Goal: Use online tool/utility: Utilize a website feature to perform a specific function

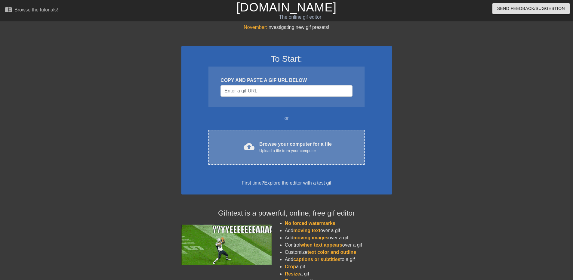
click at [286, 146] on div "Browse your computer for a file Upload a file from your computer" at bounding box center [295, 146] width 72 height 13
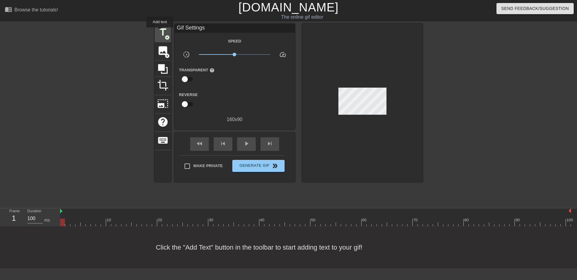
click at [160, 32] on span "title" at bounding box center [162, 31] width 11 height 11
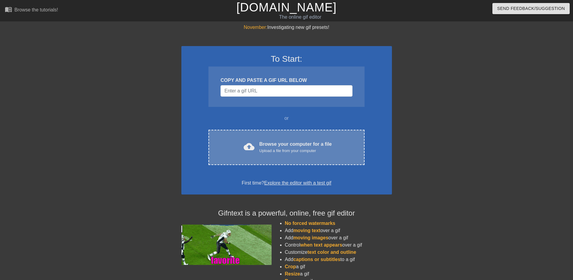
click at [286, 146] on div "Browse your computer for a file Upload a file from your computer" at bounding box center [295, 146] width 72 height 13
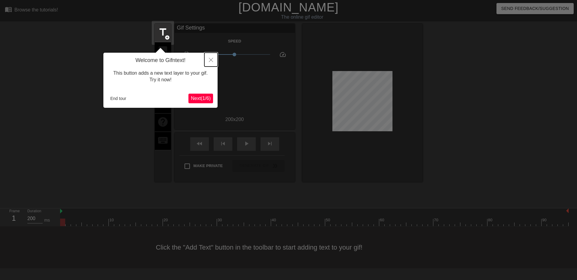
click at [209, 61] on button "Close" at bounding box center [210, 60] width 13 height 14
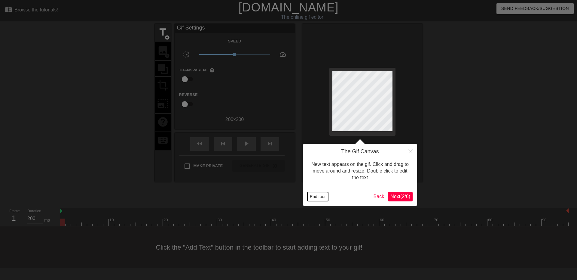
click at [324, 198] on button "End tour" at bounding box center [318, 196] width 21 height 9
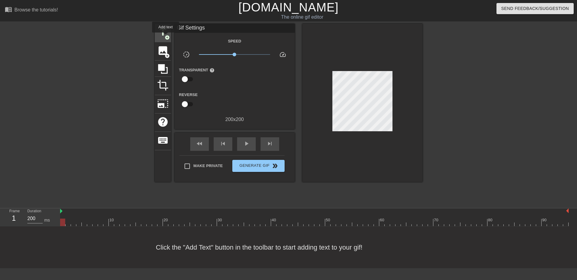
click at [166, 36] on span "add_circle" at bounding box center [167, 37] width 5 height 5
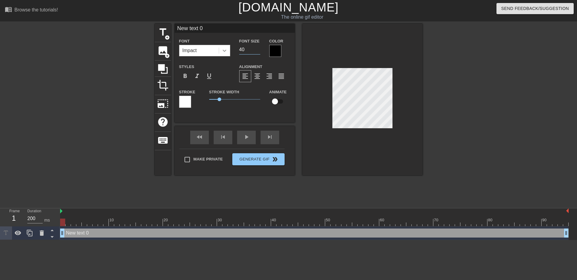
drag, startPoint x: 247, startPoint y: 49, endPoint x: 221, endPoint y: 51, distance: 26.8
click at [214, 50] on div "Font Impact Font Size 40 Color" at bounding box center [235, 47] width 120 height 20
type input "28"
type input "New text"
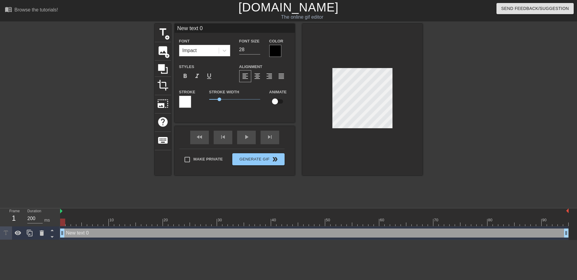
type textarea "New text"
type input "New text"
type textarea "New te"
type input "New t"
type textarea "New"
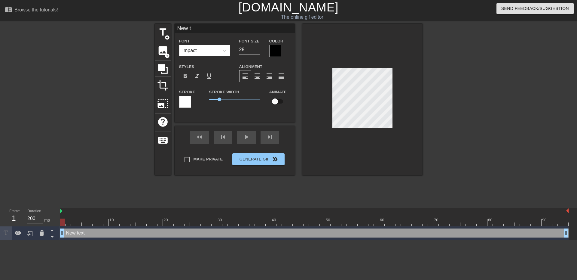
type input "New"
type textarea "N"
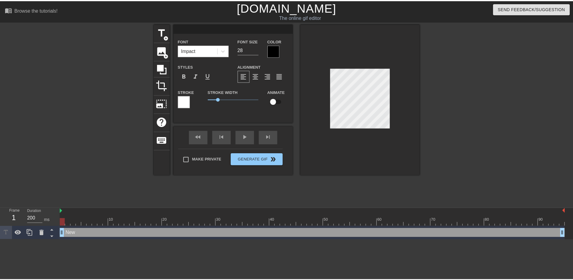
scroll to position [1, 1]
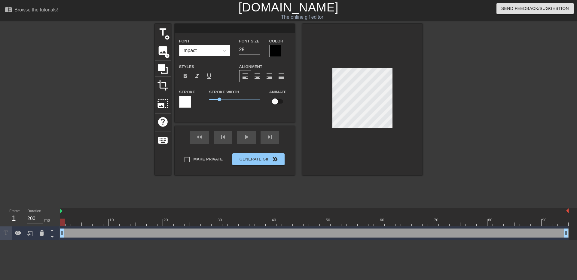
type input "C"
type textarea "C"
type input "Ca"
type textarea "Ca"
type input "Cal"
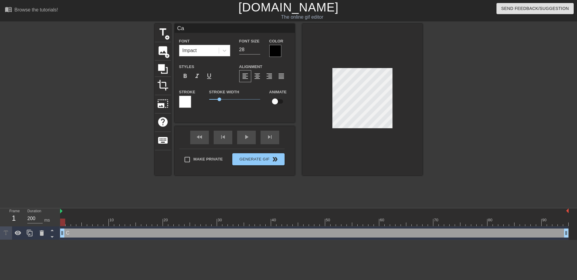
type textarea "Cal"
type input "Call"
type textarea "Call"
type input "Calls"
type textarea "Calls"
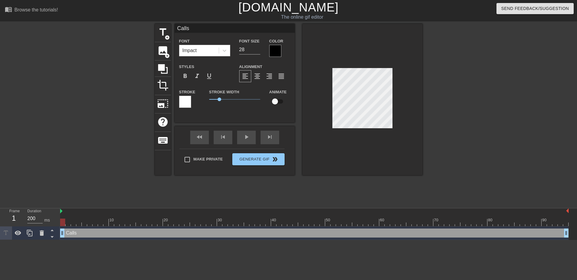
click at [467, 130] on div at bounding box center [475, 114] width 90 height 180
drag, startPoint x: 62, startPoint y: 219, endPoint x: 100, endPoint y: 224, distance: 37.7
click at [100, 224] on div at bounding box center [100, 222] width 5 height 8
click at [32, 234] on icon at bounding box center [29, 232] width 7 height 7
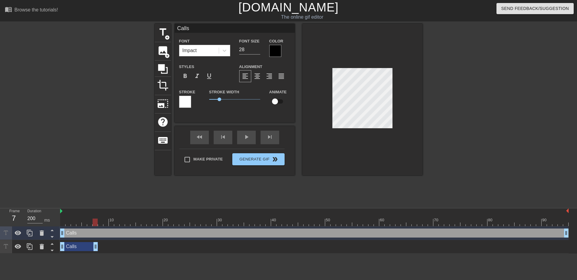
drag, startPoint x: 568, startPoint y: 248, endPoint x: 97, endPoint y: 242, distance: 471.2
drag, startPoint x: 61, startPoint y: 231, endPoint x: 100, endPoint y: 234, distance: 38.6
type input "100"
click at [103, 223] on div at bounding box center [100, 222] width 5 height 8
drag, startPoint x: 244, startPoint y: 50, endPoint x: 230, endPoint y: 49, distance: 13.9
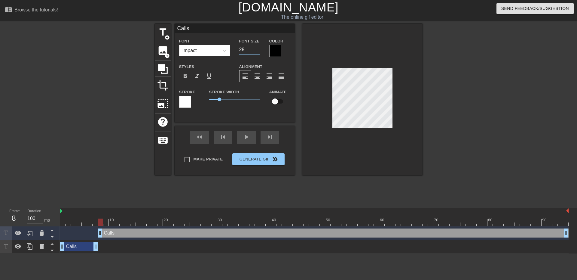
click at [221, 50] on div "Font Impact Font Size 28 Color" at bounding box center [235, 47] width 120 height 20
type input "24"
click at [524, 110] on div "title add_circle image add_circle crop photo_size_select_large help keyboard Ca…" at bounding box center [288, 114] width 577 height 180
drag, startPoint x: 101, startPoint y: 222, endPoint x: 106, endPoint y: 222, distance: 5.1
click at [106, 222] on div at bounding box center [105, 222] width 5 height 8
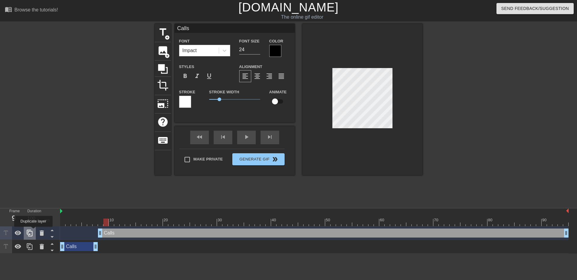
click at [33, 231] on div at bounding box center [30, 232] width 12 height 13
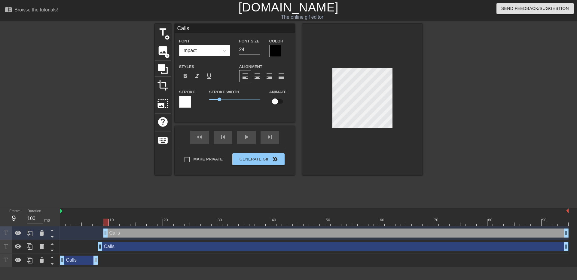
drag, startPoint x: 100, startPoint y: 233, endPoint x: 107, endPoint y: 233, distance: 6.6
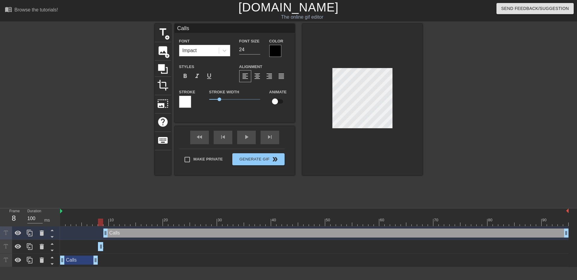
drag, startPoint x: 566, startPoint y: 248, endPoint x: 101, endPoint y: 250, distance: 465.4
click at [104, 223] on div at bounding box center [314, 222] width 509 height 8
drag, startPoint x: 106, startPoint y: 220, endPoint x: 111, endPoint y: 220, distance: 4.8
click at [111, 220] on div at bounding box center [111, 222] width 5 height 8
click at [132, 245] on div "Calls drag_handle drag_handle" at bounding box center [314, 246] width 509 height 9
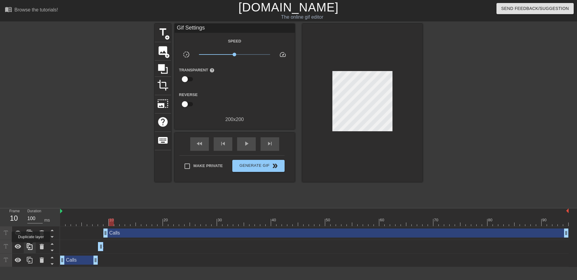
click at [31, 246] on icon at bounding box center [29, 246] width 7 height 7
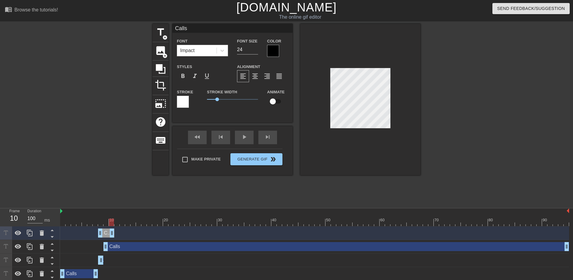
drag, startPoint x: 101, startPoint y: 232, endPoint x: 113, endPoint y: 234, distance: 12.4
drag, startPoint x: 100, startPoint y: 234, endPoint x: 111, endPoint y: 236, distance: 11.2
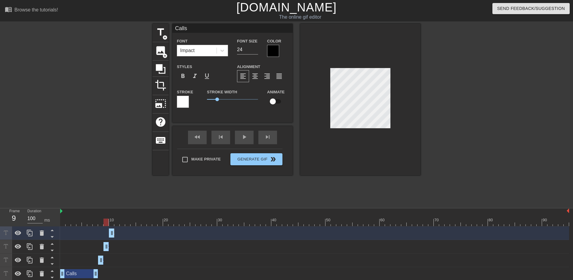
drag, startPoint x: 566, startPoint y: 244, endPoint x: 103, endPoint y: 251, distance: 462.5
click at [103, 251] on div "Calls drag_handle drag_handle" at bounding box center [314, 247] width 509 height 14
click at [126, 235] on div "Calls drag_handle drag_handle" at bounding box center [314, 232] width 509 height 9
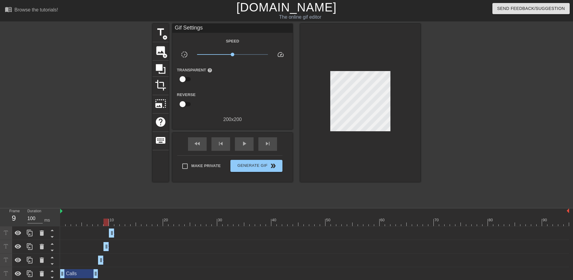
click at [109, 234] on div "Calls drag_handle drag_handle" at bounding box center [314, 232] width 509 height 9
click at [112, 223] on div at bounding box center [314, 222] width 509 height 8
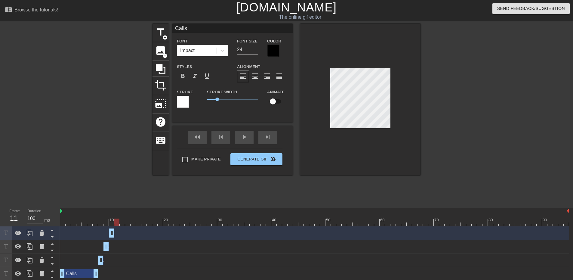
drag, startPoint x: 113, startPoint y: 221, endPoint x: 117, endPoint y: 221, distance: 3.6
click at [117, 221] on div at bounding box center [116, 222] width 5 height 8
click at [29, 231] on icon at bounding box center [30, 232] width 6 height 7
drag, startPoint x: 112, startPoint y: 232, endPoint x: 117, endPoint y: 233, distance: 5.7
drag, startPoint x: 111, startPoint y: 232, endPoint x: 115, endPoint y: 232, distance: 4.5
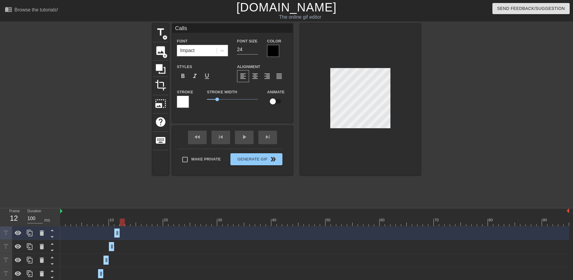
click at [121, 224] on div at bounding box center [314, 222] width 509 height 8
click at [30, 233] on icon at bounding box center [29, 232] width 7 height 7
drag, startPoint x: 119, startPoint y: 233, endPoint x: 124, endPoint y: 233, distance: 4.5
drag, startPoint x: 117, startPoint y: 233, endPoint x: 121, endPoint y: 232, distance: 4.5
click at [116, 220] on div at bounding box center [314, 222] width 509 height 8
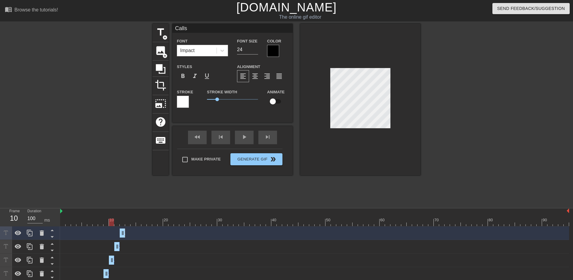
click at [111, 224] on div at bounding box center [314, 222] width 509 height 8
click at [106, 224] on div at bounding box center [314, 222] width 509 height 8
click at [102, 224] on div at bounding box center [314, 222] width 509 height 8
click at [108, 225] on div at bounding box center [314, 222] width 509 height 8
click at [112, 223] on div at bounding box center [314, 222] width 509 height 8
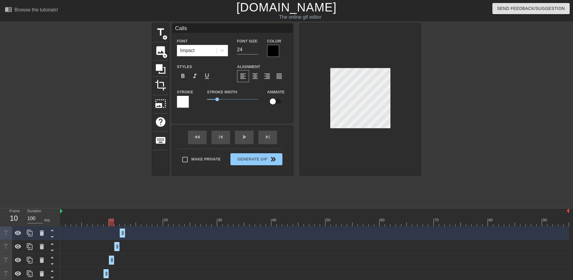
click at [107, 222] on div at bounding box center [314, 222] width 509 height 8
click at [162, 33] on span "title" at bounding box center [160, 31] width 11 height 11
type input "New text 6"
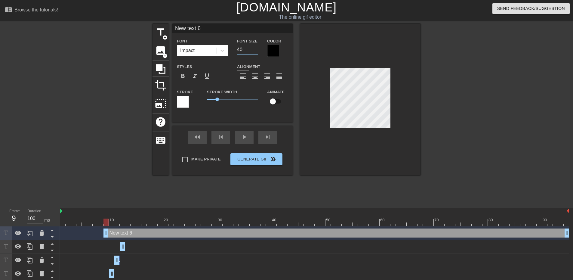
drag, startPoint x: 243, startPoint y: 50, endPoint x: 235, endPoint y: 51, distance: 8.1
click at [235, 51] on div "Font Size 40" at bounding box center [247, 47] width 30 height 20
type input "24"
type input "New text"
type textarea "New text"
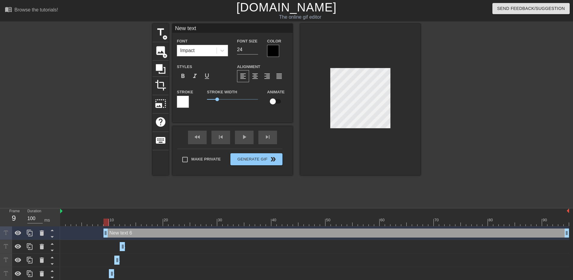
type input "New text"
type textarea "New text"
type input "New tex"
type textarea "New te"
type input "New t"
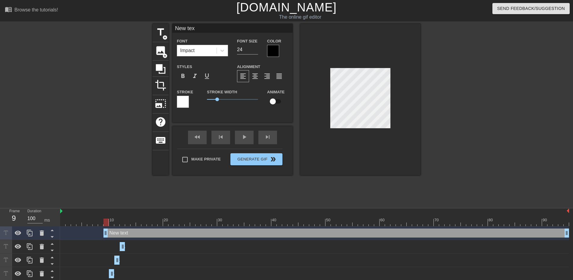
type textarea "New t"
type input "New"
type textarea "Ne"
type input "N"
type textarea "N"
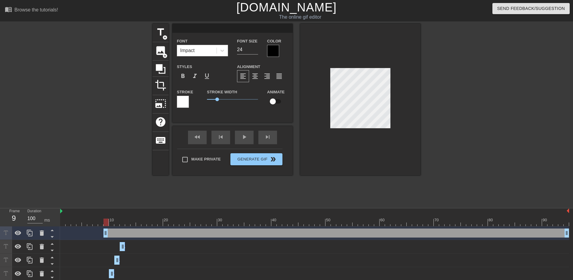
type input "A"
type textarea "A"
type input "Ag"
type textarea "Ag"
type input "Age"
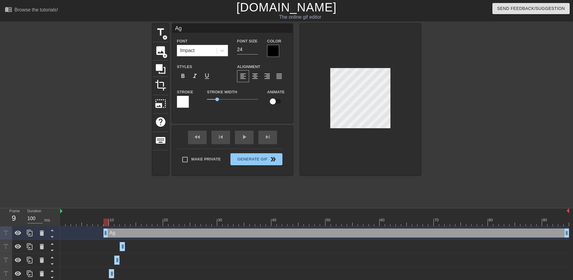
type textarea "Age"
type input "Agen"
type textarea "Agen"
type input "Agent"
type textarea "Agent"
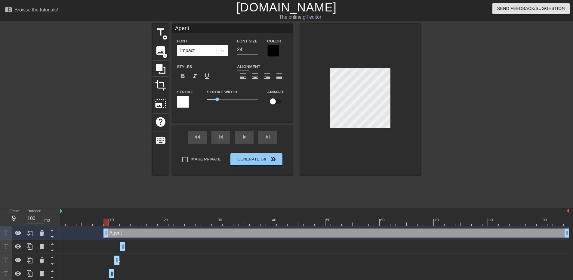
click at [446, 100] on div at bounding box center [473, 114] width 90 height 180
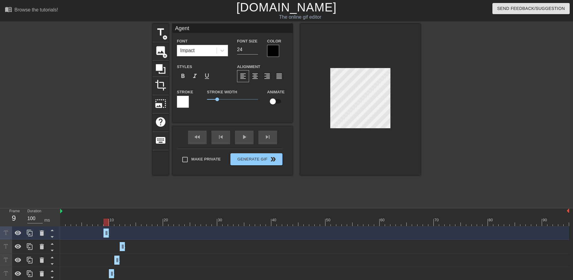
drag, startPoint x: 567, startPoint y: 230, endPoint x: 108, endPoint y: 234, distance: 459.4
click at [112, 222] on div at bounding box center [314, 222] width 509 height 8
drag, startPoint x: 107, startPoint y: 232, endPoint x: 110, endPoint y: 232, distance: 3.6
click at [116, 223] on div at bounding box center [314, 222] width 509 height 8
click at [30, 233] on icon at bounding box center [29, 232] width 7 height 7
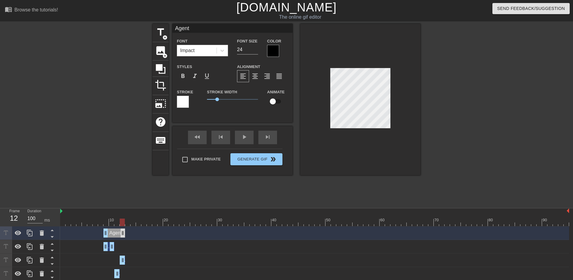
drag, startPoint x: 113, startPoint y: 235, endPoint x: 121, endPoint y: 235, distance: 8.7
drag, startPoint x: 105, startPoint y: 234, endPoint x: 115, endPoint y: 235, distance: 9.7
click at [123, 224] on div at bounding box center [314, 222] width 509 height 8
click at [127, 224] on div at bounding box center [314, 222] width 509 height 8
click at [133, 223] on div at bounding box center [314, 222] width 509 height 8
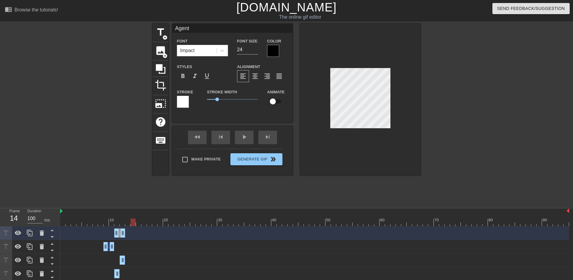
click at [137, 223] on div at bounding box center [314, 222] width 509 height 8
click at [133, 223] on div at bounding box center [314, 222] width 509 height 8
click at [129, 222] on div at bounding box center [314, 222] width 509 height 8
drag, startPoint x: 123, startPoint y: 236, endPoint x: 128, endPoint y: 235, distance: 5.2
click at [31, 234] on icon at bounding box center [29, 232] width 7 height 7
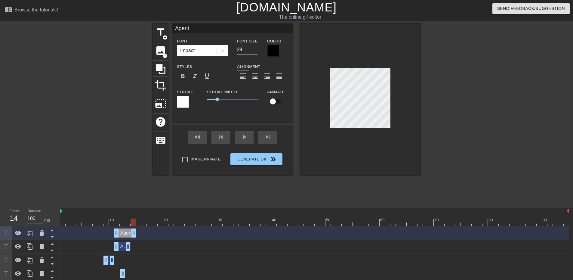
drag, startPoint x: 129, startPoint y: 233, endPoint x: 134, endPoint y: 234, distance: 4.9
drag, startPoint x: 117, startPoint y: 233, endPoint x: 132, endPoint y: 233, distance: 15.3
click at [138, 224] on div at bounding box center [314, 222] width 509 height 8
click at [132, 223] on div at bounding box center [314, 222] width 509 height 8
click at [128, 222] on div at bounding box center [314, 222] width 509 height 8
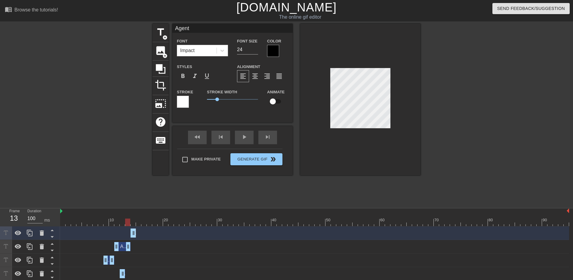
click at [122, 222] on div at bounding box center [314, 222] width 509 height 8
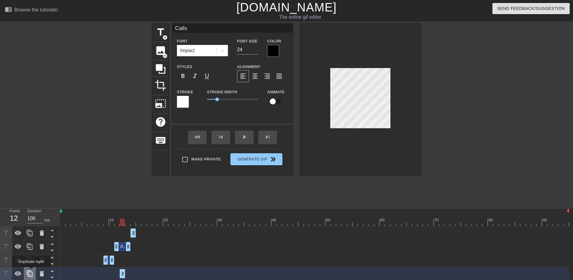
click at [31, 271] on icon at bounding box center [29, 273] width 7 height 7
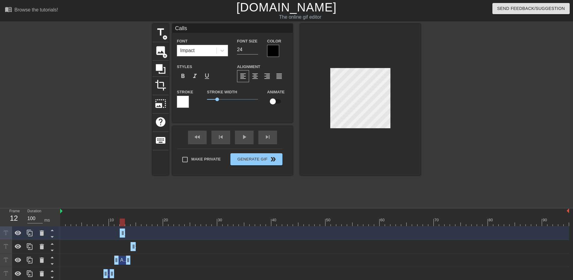
click at [127, 223] on div at bounding box center [314, 222] width 509 height 8
click at [124, 223] on div at bounding box center [314, 222] width 509 height 8
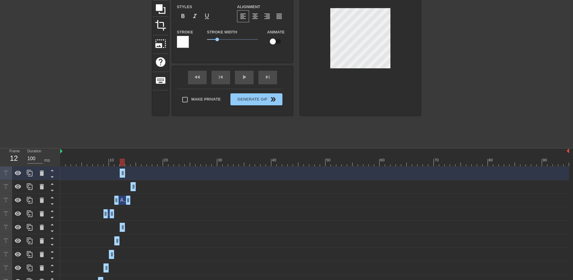
scroll to position [60, 0]
drag, startPoint x: 123, startPoint y: 226, endPoint x: 130, endPoint y: 226, distance: 6.3
click at [131, 162] on div at bounding box center [314, 162] width 509 height 8
drag, startPoint x: 123, startPoint y: 173, endPoint x: 133, endPoint y: 174, distance: 10.2
drag, startPoint x: 122, startPoint y: 173, endPoint x: 133, endPoint y: 174, distance: 11.1
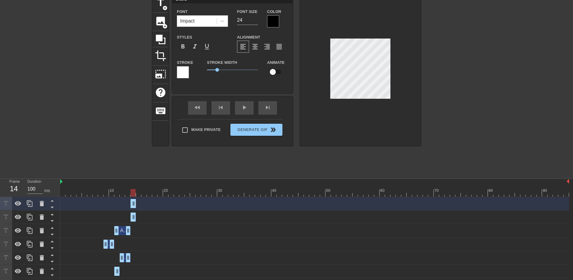
scroll to position [30, 0]
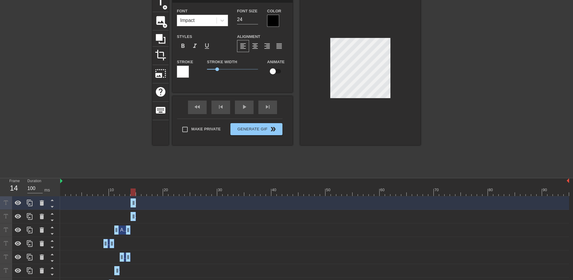
click at [138, 192] on div at bounding box center [314, 192] width 509 height 8
click at [28, 204] on icon at bounding box center [30, 202] width 6 height 7
drag, startPoint x: 133, startPoint y: 204, endPoint x: 139, endPoint y: 203, distance: 5.7
drag, startPoint x: 131, startPoint y: 203, endPoint x: 137, endPoint y: 204, distance: 5.2
click at [146, 193] on div at bounding box center [314, 192] width 509 height 8
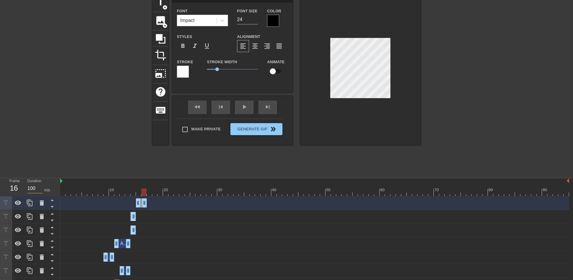
click at [149, 193] on div at bounding box center [314, 192] width 509 height 8
click at [133, 194] on div at bounding box center [314, 192] width 509 height 8
type input "Agent"
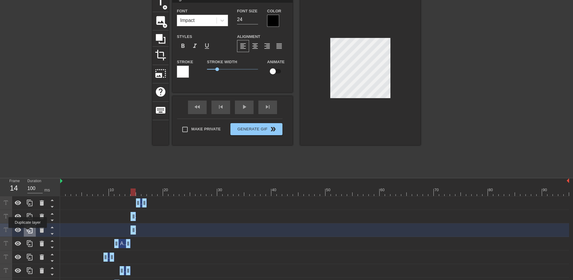
click at [28, 232] on icon at bounding box center [29, 229] width 7 height 7
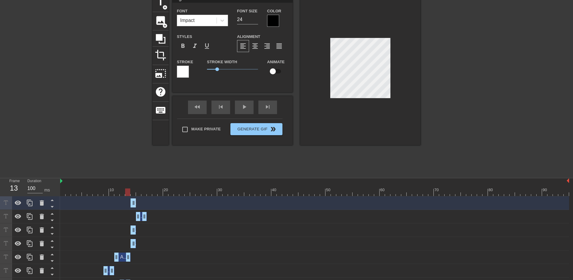
drag, startPoint x: 136, startPoint y: 191, endPoint x: 127, endPoint y: 195, distance: 10.0
click at [127, 195] on div at bounding box center [314, 192] width 509 height 8
drag, startPoint x: 131, startPoint y: 192, endPoint x: 127, endPoint y: 192, distance: 3.9
click at [127, 192] on div at bounding box center [127, 192] width 5 height 8
drag, startPoint x: 133, startPoint y: 204, endPoint x: 130, endPoint y: 204, distance: 3.9
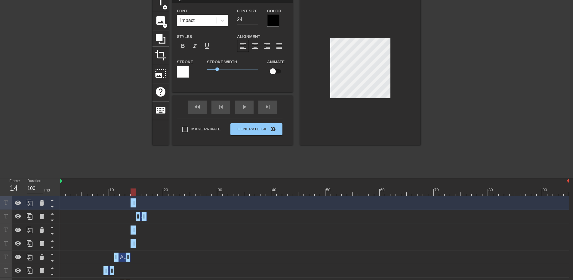
click at [130, 204] on div "Agent drag_handle drag_handle" at bounding box center [314, 202] width 509 height 9
click at [129, 204] on div "Agent drag_handle drag_handle" at bounding box center [314, 202] width 509 height 9
drag, startPoint x: 133, startPoint y: 203, endPoint x: 138, endPoint y: 203, distance: 4.8
drag, startPoint x: 133, startPoint y: 203, endPoint x: 128, endPoint y: 203, distance: 4.5
drag, startPoint x: 138, startPoint y: 205, endPoint x: 133, endPoint y: 205, distance: 5.1
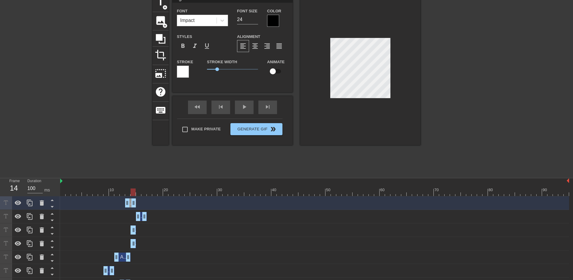
click at [127, 192] on div at bounding box center [314, 192] width 509 height 8
drag, startPoint x: 133, startPoint y: 203, endPoint x: 128, endPoint y: 203, distance: 5.4
click at [134, 194] on div at bounding box center [314, 192] width 509 height 8
click at [30, 203] on icon at bounding box center [29, 202] width 7 height 7
click at [137, 215] on div "Agent drag_handle drag_handle" at bounding box center [314, 216] width 509 height 9
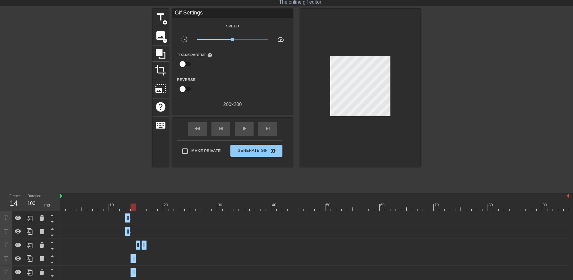
scroll to position [0, 0]
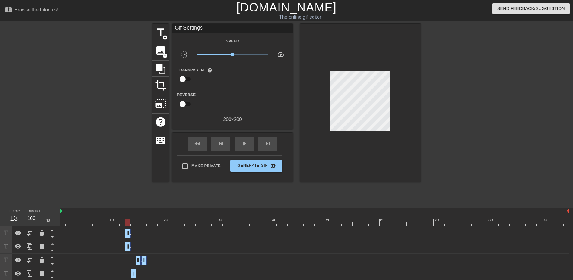
drag, startPoint x: 134, startPoint y: 223, endPoint x: 127, endPoint y: 223, distance: 7.2
click at [127, 223] on div at bounding box center [127, 222] width 5 height 8
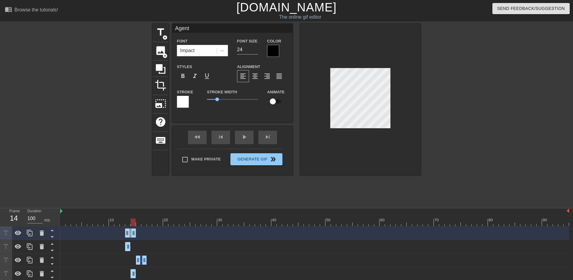
drag, startPoint x: 128, startPoint y: 234, endPoint x: 134, endPoint y: 233, distance: 6.0
drag, startPoint x: 126, startPoint y: 233, endPoint x: 131, endPoint y: 233, distance: 5.1
click at [137, 225] on div at bounding box center [314, 222] width 509 height 8
click at [31, 234] on icon at bounding box center [29, 232] width 7 height 7
drag, startPoint x: 135, startPoint y: 233, endPoint x: 140, endPoint y: 233, distance: 5.4
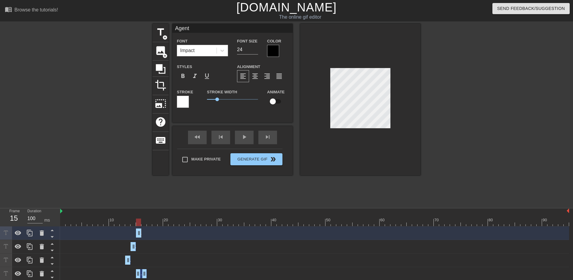
drag, startPoint x: 132, startPoint y: 233, endPoint x: 138, endPoint y: 233, distance: 6.0
click at [145, 223] on div at bounding box center [314, 222] width 509 height 8
click at [140, 223] on div at bounding box center [314, 222] width 509 height 8
drag, startPoint x: 139, startPoint y: 234, endPoint x: 146, endPoint y: 234, distance: 6.3
click at [150, 224] on div at bounding box center [314, 222] width 509 height 8
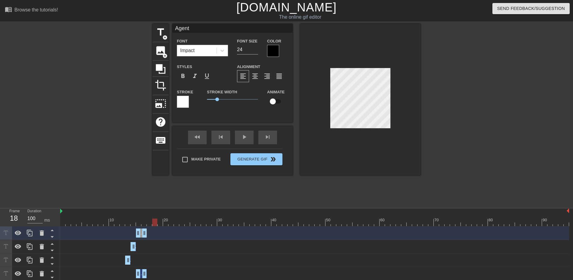
click at [157, 222] on div at bounding box center [314, 222] width 509 height 8
click at [161, 223] on div at bounding box center [314, 222] width 509 height 8
click at [166, 223] on div at bounding box center [314, 222] width 509 height 8
click at [160, 223] on div at bounding box center [314, 222] width 509 height 8
click at [155, 222] on div at bounding box center [314, 222] width 509 height 8
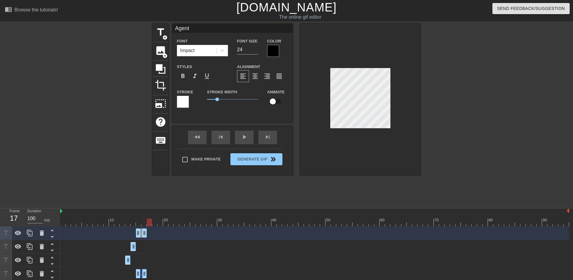
click at [149, 225] on div at bounding box center [314, 222] width 509 height 8
click at [154, 225] on div at bounding box center [314, 222] width 509 height 8
drag, startPoint x: 145, startPoint y: 232, endPoint x: 154, endPoint y: 232, distance: 8.7
click at [160, 224] on div at bounding box center [314, 222] width 509 height 8
drag, startPoint x: 155, startPoint y: 234, endPoint x: 162, endPoint y: 234, distance: 6.9
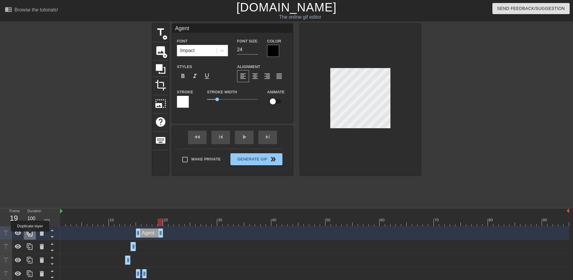
click at [30, 235] on icon at bounding box center [29, 232] width 7 height 7
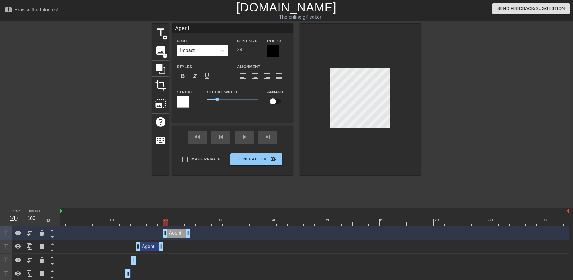
drag, startPoint x: 150, startPoint y: 235, endPoint x: 176, endPoint y: 234, distance: 25.6
click at [176, 234] on div "Agent drag_handle drag_handle" at bounding box center [176, 232] width 27 height 9
drag, startPoint x: 170, startPoint y: 222, endPoint x: 176, endPoint y: 220, distance: 6.1
click at [176, 220] on div at bounding box center [314, 222] width 509 height 8
drag, startPoint x: 189, startPoint y: 233, endPoint x: 173, endPoint y: 235, distance: 15.4
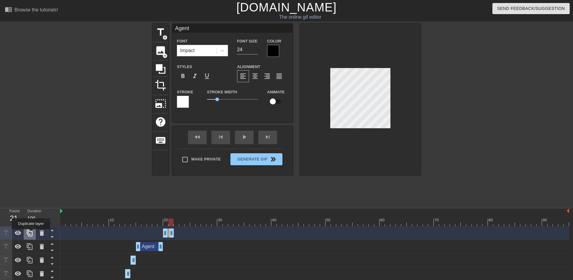
click at [31, 233] on icon at bounding box center [29, 232] width 7 height 7
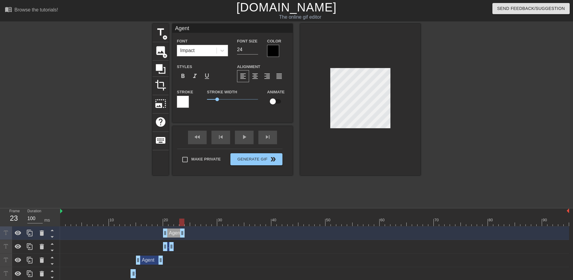
drag, startPoint x: 171, startPoint y: 233, endPoint x: 183, endPoint y: 234, distance: 11.5
drag, startPoint x: 164, startPoint y: 235, endPoint x: 174, endPoint y: 235, distance: 9.9
drag, startPoint x: 181, startPoint y: 224, endPoint x: 186, endPoint y: 224, distance: 5.1
click at [186, 224] on div at bounding box center [314, 222] width 509 height 8
click at [30, 233] on icon at bounding box center [29, 232] width 7 height 7
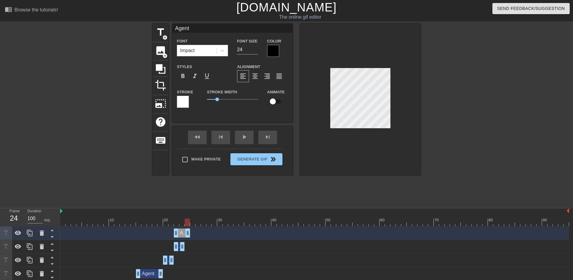
drag, startPoint x: 182, startPoint y: 234, endPoint x: 189, endPoint y: 235, distance: 6.7
drag, startPoint x: 177, startPoint y: 236, endPoint x: 186, endPoint y: 237, distance: 9.4
click at [193, 223] on div at bounding box center [314, 222] width 509 height 8
click at [187, 225] on div at bounding box center [314, 222] width 509 height 8
click at [184, 223] on div at bounding box center [314, 222] width 509 height 8
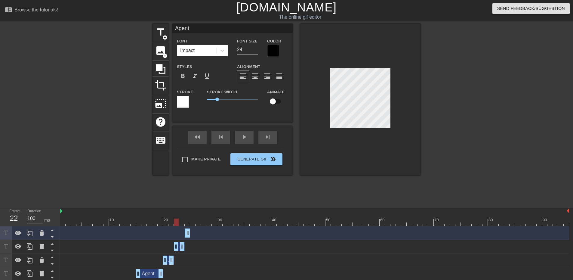
click at [178, 222] on div at bounding box center [314, 222] width 509 height 8
click at [171, 223] on div at bounding box center [314, 222] width 509 height 8
click at [167, 223] on div at bounding box center [314, 222] width 509 height 8
click at [159, 223] on div at bounding box center [314, 222] width 509 height 8
click at [152, 223] on div at bounding box center [314, 222] width 509 height 8
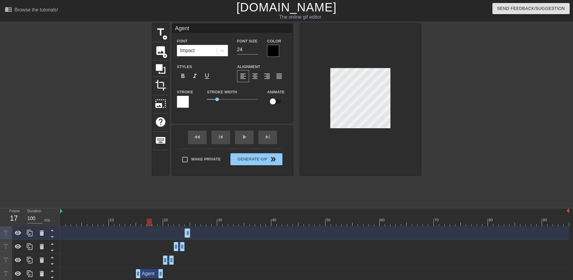
click at [148, 224] on div at bounding box center [314, 222] width 509 height 8
click at [145, 224] on div at bounding box center [314, 222] width 509 height 8
type input "Calls"
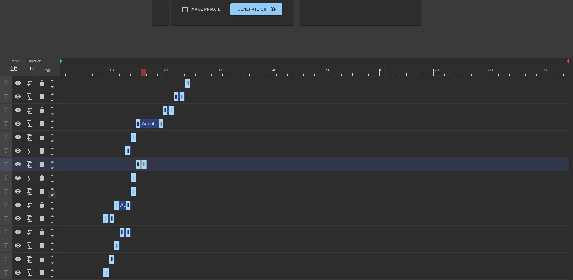
scroll to position [150, 0]
click at [31, 164] on icon at bounding box center [29, 163] width 7 height 7
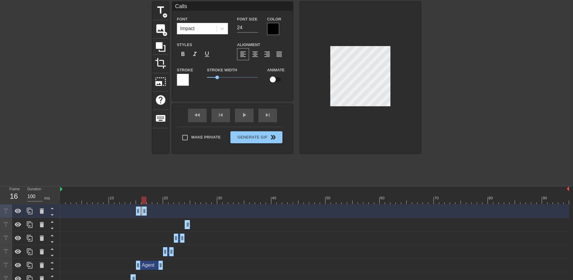
scroll to position [0, 0]
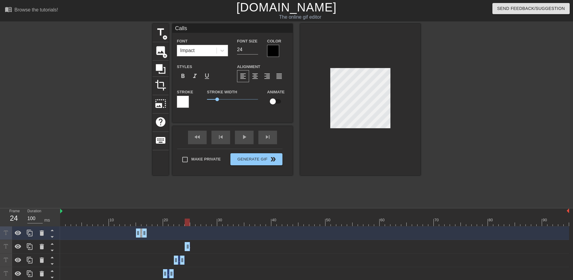
click at [187, 224] on div at bounding box center [314, 222] width 509 height 8
click at [182, 223] on div at bounding box center [314, 222] width 509 height 8
click at [175, 221] on div at bounding box center [314, 222] width 509 height 8
click at [168, 222] on div at bounding box center [314, 222] width 509 height 8
click at [159, 223] on div at bounding box center [314, 222] width 509 height 8
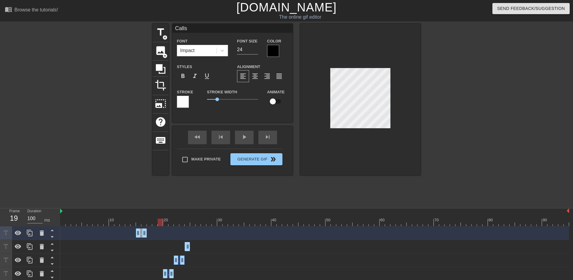
click at [153, 223] on div at bounding box center [314, 222] width 509 height 8
drag, startPoint x: 144, startPoint y: 234, endPoint x: 155, endPoint y: 234, distance: 11.1
drag, startPoint x: 137, startPoint y: 233, endPoint x: 152, endPoint y: 233, distance: 15.0
click at [159, 222] on div at bounding box center [314, 222] width 509 height 8
drag, startPoint x: 156, startPoint y: 232, endPoint x: 161, endPoint y: 233, distance: 5.5
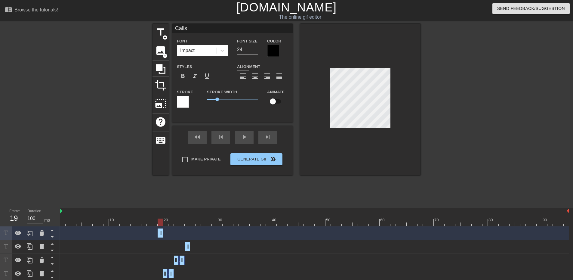
drag, startPoint x: 155, startPoint y: 233, endPoint x: 160, endPoint y: 233, distance: 4.8
click at [165, 223] on div at bounding box center [314, 222] width 509 height 8
click at [28, 235] on icon at bounding box center [29, 232] width 7 height 7
drag, startPoint x: 161, startPoint y: 233, endPoint x: 166, endPoint y: 233, distance: 4.5
drag, startPoint x: 159, startPoint y: 233, endPoint x: 165, endPoint y: 234, distance: 6.0
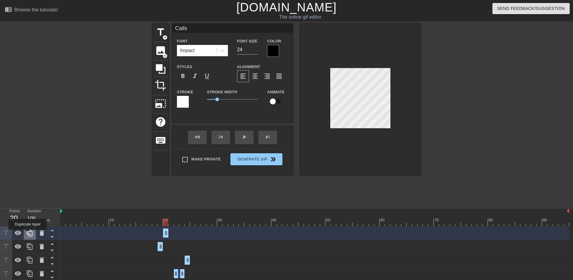
click at [28, 234] on icon at bounding box center [29, 232] width 7 height 7
click at [171, 224] on div at bounding box center [314, 222] width 509 height 8
drag, startPoint x: 165, startPoint y: 232, endPoint x: 169, endPoint y: 232, distance: 3.3
drag, startPoint x: 166, startPoint y: 232, endPoint x: 171, endPoint y: 232, distance: 5.1
click at [175, 222] on div at bounding box center [314, 222] width 509 height 8
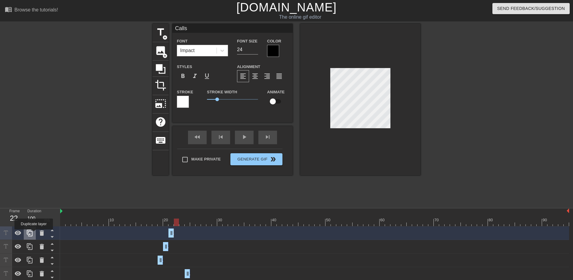
click at [32, 233] on icon at bounding box center [29, 232] width 7 height 7
drag, startPoint x: 171, startPoint y: 232, endPoint x: 176, endPoint y: 232, distance: 4.8
drag, startPoint x: 170, startPoint y: 233, endPoint x: 176, endPoint y: 234, distance: 6.0
click at [182, 224] on div at bounding box center [314, 222] width 509 height 8
click at [27, 232] on icon at bounding box center [30, 232] width 6 height 7
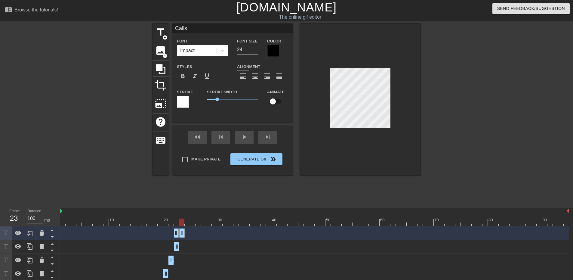
drag, startPoint x: 176, startPoint y: 233, endPoint x: 183, endPoint y: 232, distance: 6.3
drag, startPoint x: 176, startPoint y: 234, endPoint x: 181, endPoint y: 234, distance: 5.1
click at [186, 222] on div at bounding box center [314, 222] width 509 height 8
click at [29, 232] on icon at bounding box center [30, 232] width 6 height 7
drag, startPoint x: 183, startPoint y: 234, endPoint x: 188, endPoint y: 234, distance: 5.1
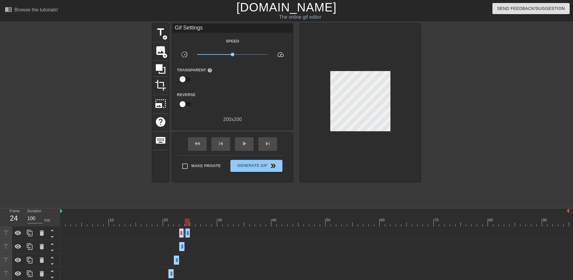
drag, startPoint x: 179, startPoint y: 235, endPoint x: 184, endPoint y: 235, distance: 4.8
click at [184, 235] on div "Calls drag_handle drag_handle" at bounding box center [314, 232] width 509 height 9
drag, startPoint x: 182, startPoint y: 234, endPoint x: 187, endPoint y: 234, distance: 5.1
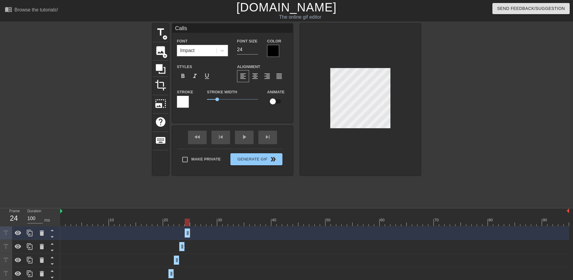
click at [193, 224] on div at bounding box center [314, 222] width 509 height 8
click at [29, 235] on icon at bounding box center [29, 232] width 7 height 7
drag, startPoint x: 188, startPoint y: 234, endPoint x: 193, endPoint y: 233, distance: 5.5
drag, startPoint x: 186, startPoint y: 234, endPoint x: 191, endPoint y: 234, distance: 5.1
click at [198, 222] on div at bounding box center [314, 222] width 509 height 8
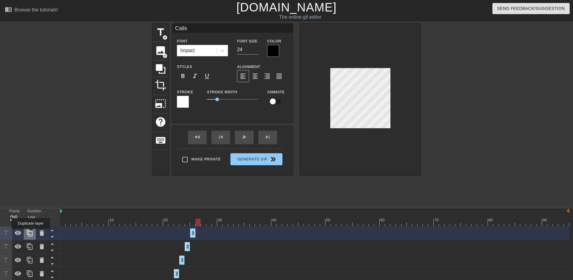
click at [31, 233] on icon at bounding box center [29, 232] width 7 height 7
drag, startPoint x: 193, startPoint y: 233, endPoint x: 198, endPoint y: 233, distance: 5.1
drag, startPoint x: 192, startPoint y: 235, endPoint x: 199, endPoint y: 235, distance: 6.6
click at [203, 223] on div at bounding box center [314, 222] width 509 height 8
click at [32, 236] on icon at bounding box center [29, 232] width 7 height 7
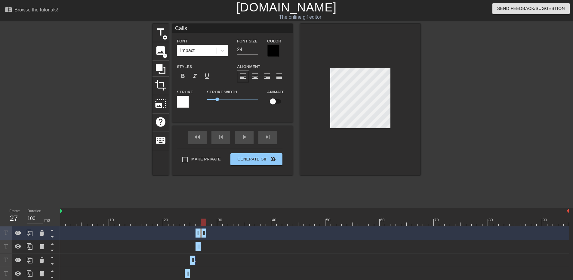
drag, startPoint x: 199, startPoint y: 233, endPoint x: 205, endPoint y: 233, distance: 5.7
drag, startPoint x: 198, startPoint y: 235, endPoint x: 203, endPoint y: 235, distance: 4.2
click at [210, 223] on div at bounding box center [314, 222] width 509 height 8
click at [215, 222] on div at bounding box center [314, 222] width 509 height 8
click at [220, 222] on div at bounding box center [314, 222] width 509 height 8
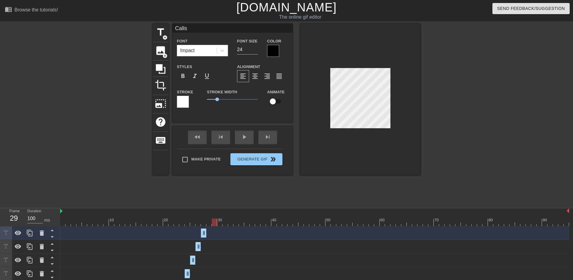
click at [213, 223] on div at bounding box center [314, 222] width 509 height 8
click at [210, 224] on div at bounding box center [314, 222] width 509 height 8
click at [25, 233] on div at bounding box center [30, 232] width 12 height 13
drag, startPoint x: 204, startPoint y: 233, endPoint x: 210, endPoint y: 233, distance: 5.7
drag, startPoint x: 202, startPoint y: 233, endPoint x: 208, endPoint y: 233, distance: 5.7
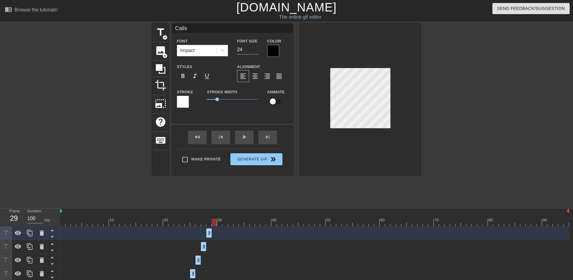
click at [214, 225] on div at bounding box center [314, 222] width 509 height 8
drag, startPoint x: 210, startPoint y: 234, endPoint x: 216, endPoint y: 233, distance: 6.1
click at [221, 222] on div at bounding box center [314, 222] width 509 height 8
click at [214, 223] on div at bounding box center [314, 222] width 509 height 8
click at [207, 224] on div at bounding box center [314, 222] width 509 height 8
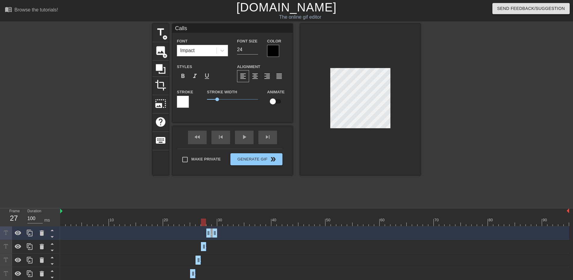
click at [202, 225] on div at bounding box center [314, 222] width 509 height 8
click at [198, 225] on div at bounding box center [314, 222] width 509 height 8
click at [193, 225] on div at bounding box center [314, 222] width 509 height 8
click at [188, 225] on div at bounding box center [314, 222] width 509 height 8
click at [194, 226] on div "Calls drag_handle drag_handle" at bounding box center [314, 233] width 509 height 14
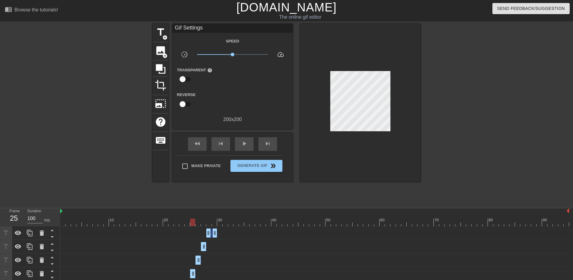
click at [193, 224] on div at bounding box center [314, 222] width 509 height 8
click at [186, 223] on div at bounding box center [314, 222] width 509 height 8
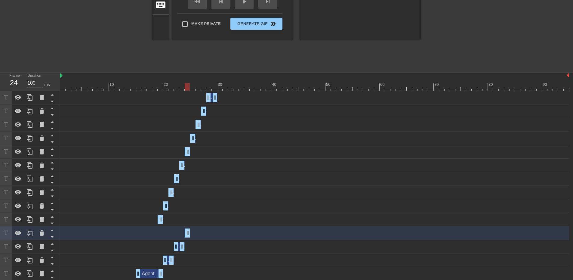
scroll to position [150, 0]
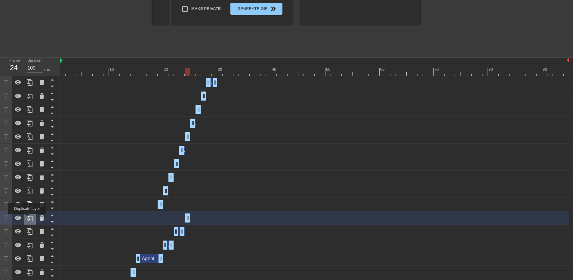
click at [27, 218] on icon at bounding box center [30, 217] width 6 height 7
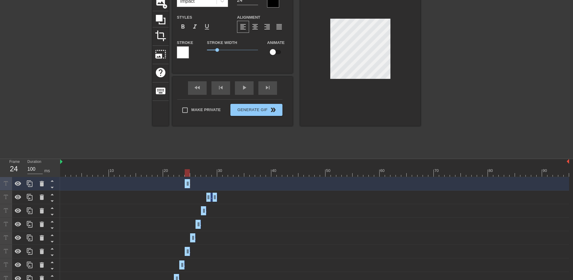
scroll to position [0, 0]
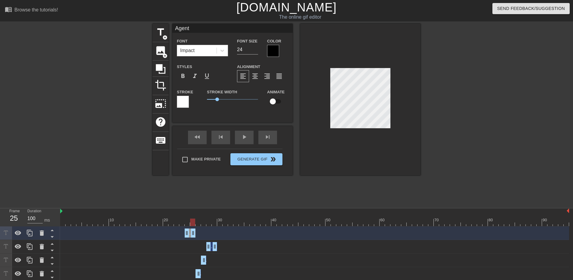
drag, startPoint x: 205, startPoint y: 232, endPoint x: 192, endPoint y: 237, distance: 13.9
click at [192, 237] on div "Agent drag_handle drag_handle" at bounding box center [314, 233] width 509 height 14
drag, startPoint x: 187, startPoint y: 234, endPoint x: 192, endPoint y: 234, distance: 5.4
drag, startPoint x: 194, startPoint y: 234, endPoint x: 254, endPoint y: 232, distance: 60.2
drag, startPoint x: 249, startPoint y: 223, endPoint x: 194, endPoint y: 223, distance: 54.7
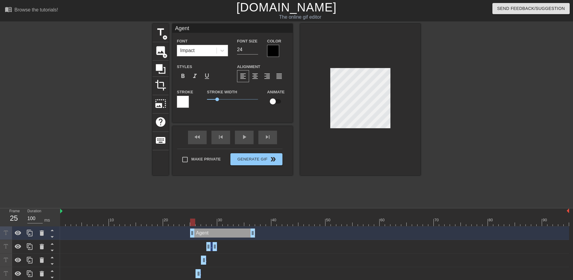
click at [194, 223] on div at bounding box center [314, 222] width 509 height 8
click at [27, 232] on icon at bounding box center [30, 232] width 6 height 7
click at [193, 221] on div at bounding box center [192, 222] width 5 height 8
drag, startPoint x: 192, startPoint y: 225, endPoint x: 255, endPoint y: 222, distance: 63.2
click at [255, 222] on div at bounding box center [257, 222] width 5 height 8
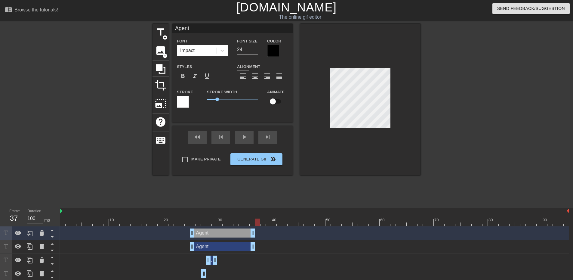
click at [252, 224] on div at bounding box center [314, 222] width 509 height 8
click at [245, 224] on div at bounding box center [314, 222] width 509 height 8
click at [239, 224] on div at bounding box center [314, 222] width 509 height 8
click at [235, 224] on div at bounding box center [314, 222] width 509 height 8
click at [232, 225] on div at bounding box center [314, 222] width 509 height 8
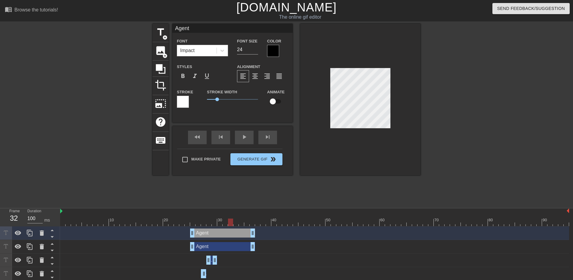
click at [225, 225] on div at bounding box center [314, 222] width 509 height 8
click at [221, 224] on div at bounding box center [314, 222] width 509 height 8
click at [214, 224] on div at bounding box center [314, 222] width 509 height 8
type input "Calls"
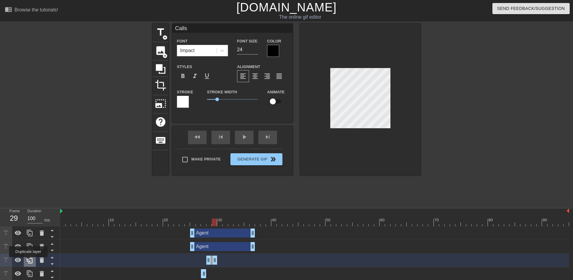
click at [28, 261] on icon at bounding box center [30, 259] width 6 height 7
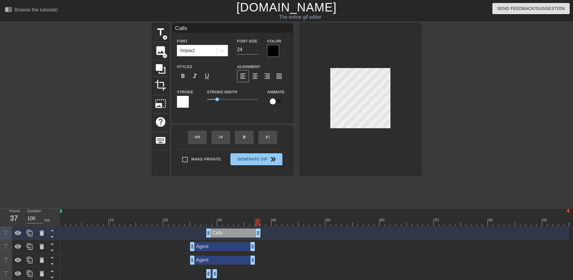
drag, startPoint x: 214, startPoint y: 234, endPoint x: 259, endPoint y: 235, distance: 45.1
drag, startPoint x: 209, startPoint y: 234, endPoint x: 258, endPoint y: 234, distance: 48.4
drag, startPoint x: 264, startPoint y: 222, endPoint x: 258, endPoint y: 224, distance: 5.9
click at [258, 224] on div at bounding box center [314, 222] width 509 height 8
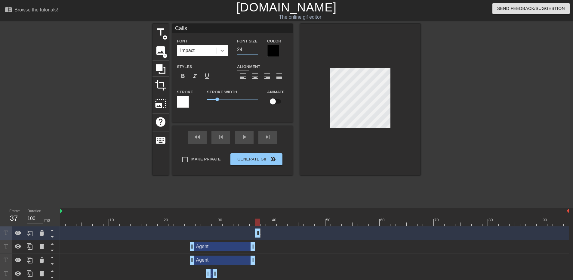
drag, startPoint x: 246, startPoint y: 48, endPoint x: 224, endPoint y: 48, distance: 21.3
click at [224, 48] on div "Font Impact Font Size 24 Color" at bounding box center [232, 47] width 120 height 20
type input "40"
drag, startPoint x: 259, startPoint y: 225, endPoint x: 264, endPoint y: 225, distance: 4.5
click at [264, 225] on div at bounding box center [262, 222] width 5 height 8
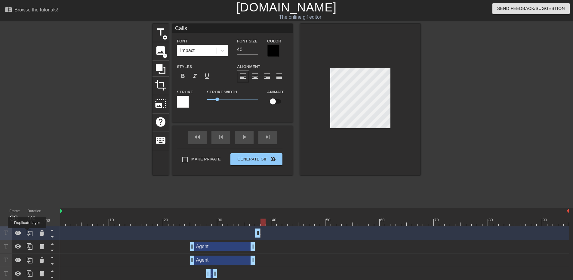
click at [27, 232] on icon at bounding box center [30, 232] width 6 height 7
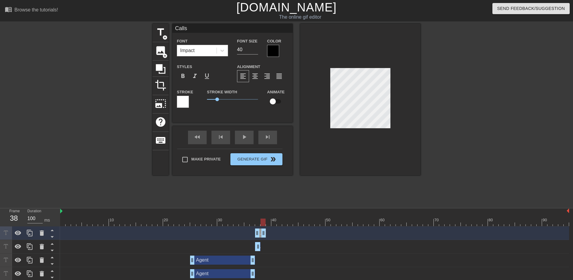
drag, startPoint x: 258, startPoint y: 233, endPoint x: 262, endPoint y: 233, distance: 4.8
drag, startPoint x: 256, startPoint y: 234, endPoint x: 261, endPoint y: 234, distance: 5.4
click at [269, 222] on div at bounding box center [314, 222] width 509 height 8
click at [274, 222] on div at bounding box center [314, 222] width 509 height 8
click at [29, 232] on icon at bounding box center [29, 232] width 7 height 7
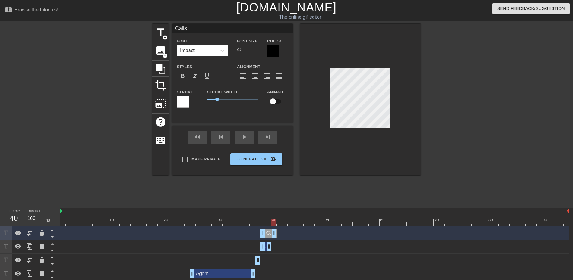
drag, startPoint x: 268, startPoint y: 233, endPoint x: 274, endPoint y: 233, distance: 5.4
drag, startPoint x: 262, startPoint y: 234, endPoint x: 273, endPoint y: 234, distance: 10.5
click at [278, 223] on div at bounding box center [314, 222] width 509 height 8
click at [30, 232] on icon at bounding box center [29, 232] width 7 height 7
drag, startPoint x: 274, startPoint y: 234, endPoint x: 280, endPoint y: 235, distance: 6.0
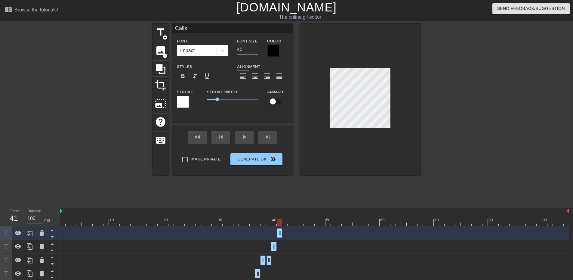
drag, startPoint x: 273, startPoint y: 235, endPoint x: 278, endPoint y: 235, distance: 5.4
click at [285, 220] on div at bounding box center [314, 222] width 509 height 8
drag, startPoint x: 281, startPoint y: 232, endPoint x: 291, endPoint y: 232, distance: 10.5
click at [29, 232] on icon at bounding box center [29, 232] width 7 height 7
drag, startPoint x: 285, startPoint y: 233, endPoint x: 300, endPoint y: 232, distance: 15.7
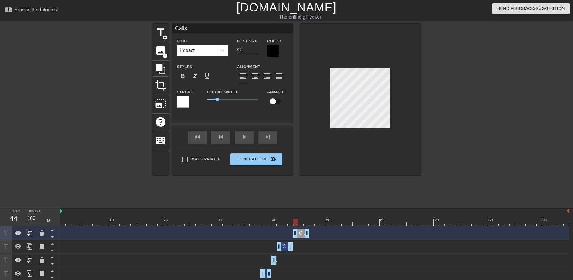
click at [300, 232] on div "Calls drag_handle drag_handle" at bounding box center [301, 232] width 16 height 9
drag, startPoint x: 306, startPoint y: 235, endPoint x: 296, endPoint y: 237, distance: 11.2
click at [296, 237] on div "Calls drag_handle drag_handle" at bounding box center [314, 233] width 509 height 14
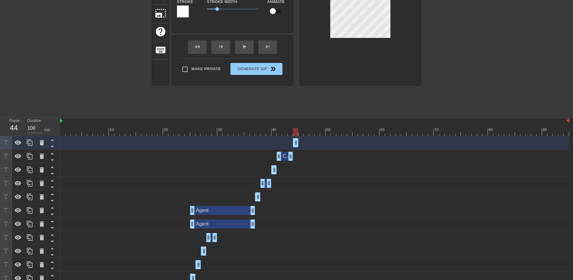
scroll to position [120, 0]
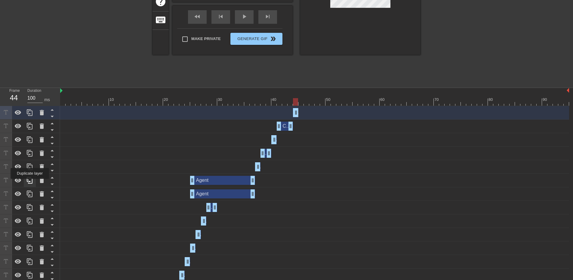
click at [30, 183] on icon at bounding box center [29, 179] width 7 height 7
type input "Agent"
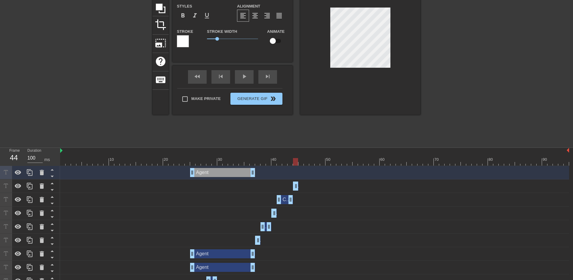
scroll to position [0, 0]
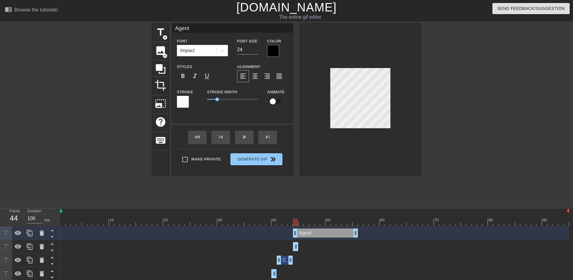
drag, startPoint x: 222, startPoint y: 232, endPoint x: 324, endPoint y: 235, distance: 101.0
click at [324, 235] on div "Agent drag_handle drag_handle" at bounding box center [325, 232] width 65 height 9
drag, startPoint x: 354, startPoint y: 233, endPoint x: 297, endPoint y: 236, distance: 57.8
drag, startPoint x: 242, startPoint y: 52, endPoint x: 222, endPoint y: 52, distance: 19.8
click at [222, 52] on div "Font Impact Font Size 24 Color" at bounding box center [232, 47] width 120 height 20
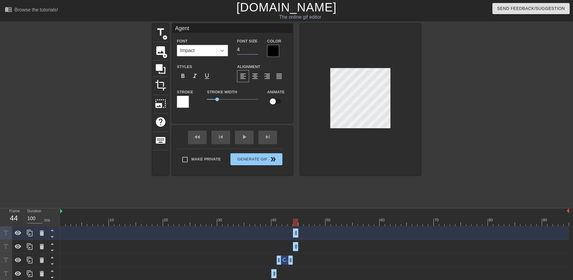
type input "40"
drag, startPoint x: 246, startPoint y: 50, endPoint x: 225, endPoint y: 50, distance: 21.0
click at [225, 50] on div "Font Impact Font Size 40 Color" at bounding box center [232, 47] width 120 height 20
type input "36"
click at [303, 224] on div at bounding box center [314, 222] width 509 height 8
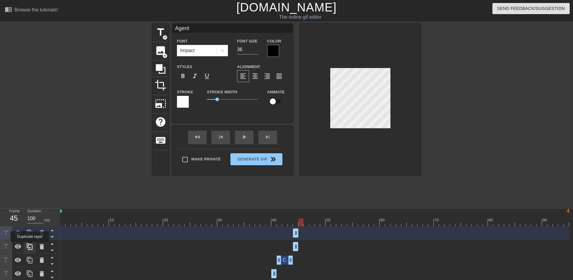
click at [30, 246] on icon at bounding box center [29, 246] width 7 height 7
type input "Calls"
type input "40"
drag, startPoint x: 295, startPoint y: 235, endPoint x: 301, endPoint y: 234, distance: 6.7
drag, startPoint x: 296, startPoint y: 234, endPoint x: 300, endPoint y: 235, distance: 4.9
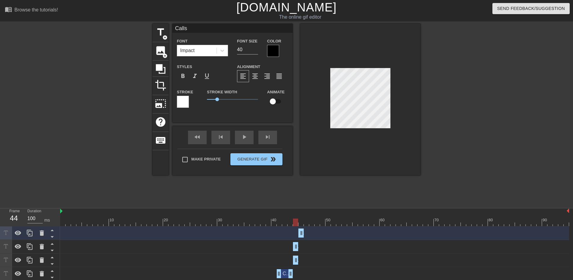
click at [296, 222] on div at bounding box center [314, 222] width 509 height 8
type input "Agent"
type input "36"
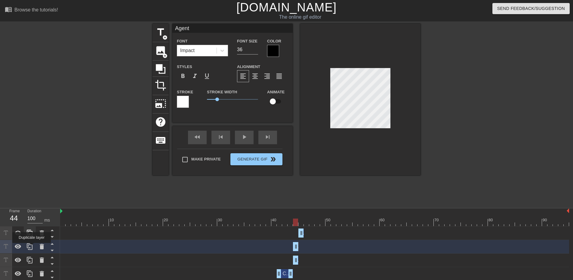
click at [31, 247] on icon at bounding box center [29, 246] width 7 height 7
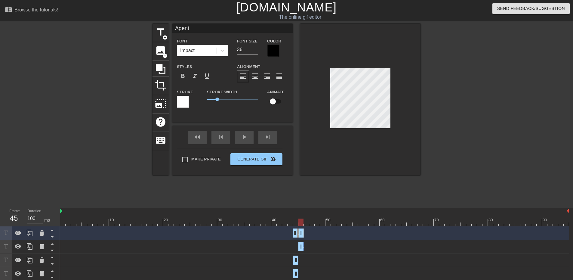
drag, startPoint x: 296, startPoint y: 232, endPoint x: 300, endPoint y: 233, distance: 4.2
drag, startPoint x: 294, startPoint y: 233, endPoint x: 299, endPoint y: 233, distance: 4.8
type input "Calls"
type input "40"
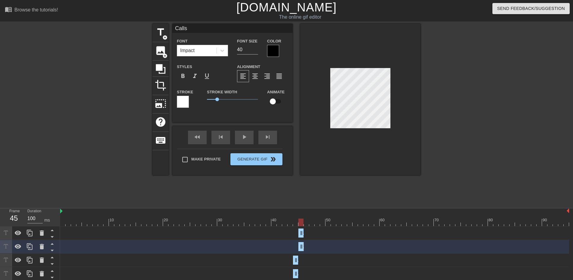
type input "Agent"
type input "36"
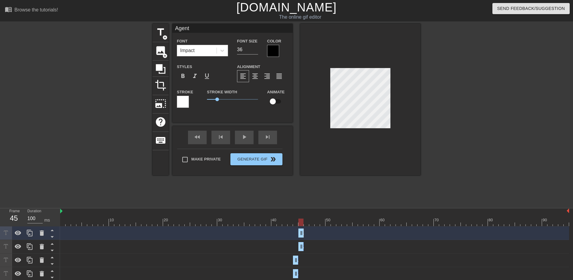
click at [305, 223] on div at bounding box center [314, 222] width 509 height 8
click at [29, 245] on icon at bounding box center [30, 246] width 6 height 7
type input "Calls"
type input "40"
drag, startPoint x: 302, startPoint y: 234, endPoint x: 307, endPoint y: 234, distance: 5.4
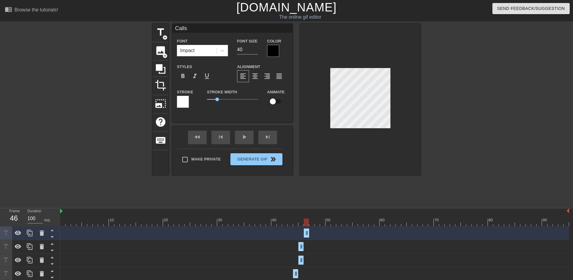
drag, startPoint x: 301, startPoint y: 233, endPoint x: 308, endPoint y: 234, distance: 6.7
click at [300, 223] on div at bounding box center [314, 222] width 509 height 8
type input "Agent"
type input "36"
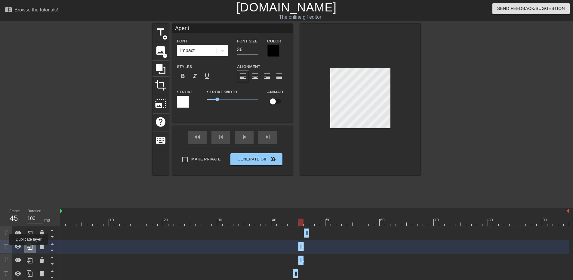
click at [29, 249] on icon at bounding box center [30, 246] width 6 height 7
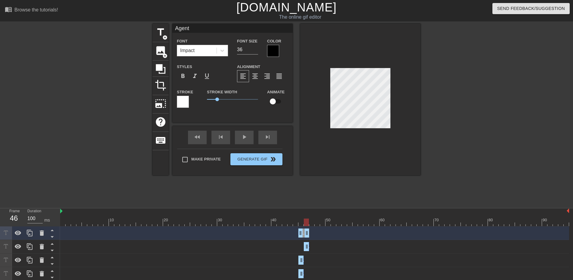
drag, startPoint x: 302, startPoint y: 232, endPoint x: 308, endPoint y: 233, distance: 6.6
drag, startPoint x: 300, startPoint y: 235, endPoint x: 305, endPoint y: 236, distance: 4.8
click at [313, 223] on div at bounding box center [314, 222] width 509 height 8
click at [27, 232] on icon at bounding box center [30, 232] width 6 height 7
drag, startPoint x: 307, startPoint y: 234, endPoint x: 313, endPoint y: 234, distance: 6.0
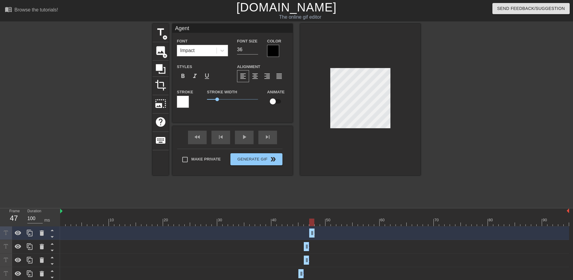
drag, startPoint x: 307, startPoint y: 234, endPoint x: 311, endPoint y: 234, distance: 4.2
click at [314, 221] on div at bounding box center [311, 222] width 5 height 8
click at [307, 224] on div at bounding box center [314, 222] width 509 height 8
type input "Calls"
type input "40"
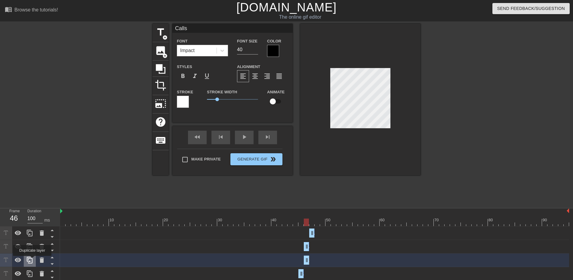
click at [31, 260] on icon at bounding box center [29, 259] width 7 height 7
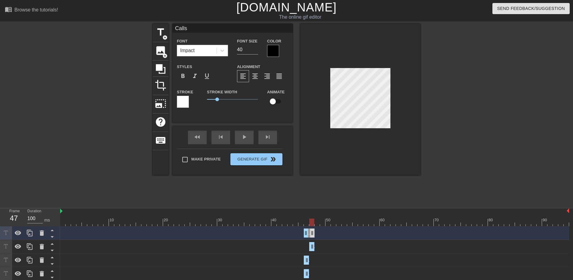
drag, startPoint x: 306, startPoint y: 234, endPoint x: 312, endPoint y: 234, distance: 6.0
drag, startPoint x: 304, startPoint y: 234, endPoint x: 308, endPoint y: 234, distance: 4.5
click at [308, 234] on div "Calls drag_handle drag_handle" at bounding box center [314, 232] width 509 height 9
click at [317, 224] on div at bounding box center [314, 222] width 509 height 8
drag, startPoint x: 313, startPoint y: 232, endPoint x: 318, endPoint y: 233, distance: 5.4
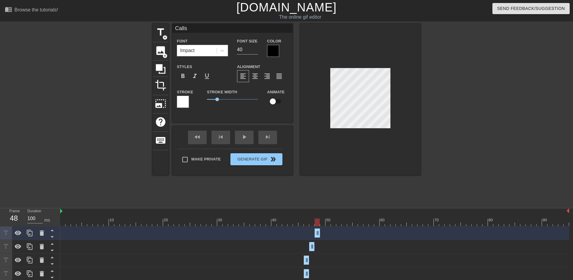
drag, startPoint x: 311, startPoint y: 235, endPoint x: 318, endPoint y: 235, distance: 6.3
click at [391, 88] on div at bounding box center [360, 99] width 120 height 151
click at [322, 223] on div at bounding box center [314, 222] width 509 height 8
drag, startPoint x: 317, startPoint y: 232, endPoint x: 322, endPoint y: 232, distance: 4.8
click at [329, 223] on div at bounding box center [314, 222] width 509 height 8
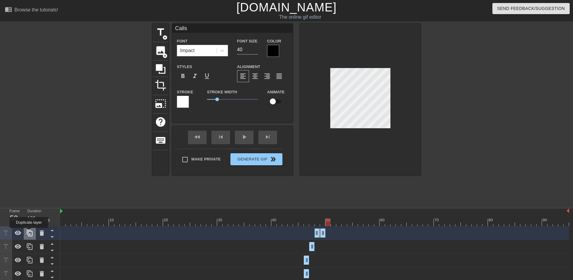
click at [28, 232] on icon at bounding box center [29, 232] width 7 height 7
drag, startPoint x: 321, startPoint y: 234, endPoint x: 329, endPoint y: 234, distance: 8.1
drag, startPoint x: 335, startPoint y: 235, endPoint x: 330, endPoint y: 235, distance: 4.6
drag, startPoint x: 317, startPoint y: 235, endPoint x: 327, endPoint y: 235, distance: 9.9
click at [334, 223] on div at bounding box center [314, 222] width 509 height 8
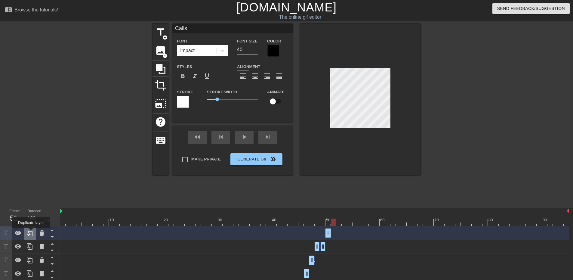
click at [31, 232] on icon at bounding box center [29, 232] width 7 height 7
drag, startPoint x: 328, startPoint y: 231, endPoint x: 334, endPoint y: 232, distance: 6.0
drag, startPoint x: 327, startPoint y: 233, endPoint x: 332, endPoint y: 233, distance: 5.1
click at [338, 221] on div at bounding box center [314, 222] width 509 height 8
click at [31, 233] on icon at bounding box center [29, 232] width 7 height 7
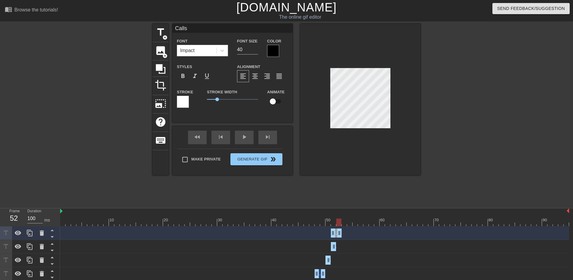
drag, startPoint x: 333, startPoint y: 235, endPoint x: 339, endPoint y: 235, distance: 6.3
drag, startPoint x: 332, startPoint y: 234, endPoint x: 337, endPoint y: 234, distance: 4.8
drag, startPoint x: 333, startPoint y: 224, endPoint x: 311, endPoint y: 224, distance: 21.9
click at [311, 224] on div at bounding box center [311, 222] width 5 height 8
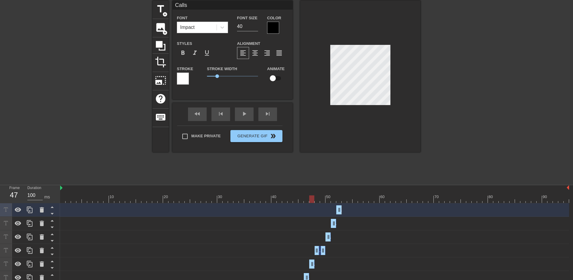
scroll to position [30, 0]
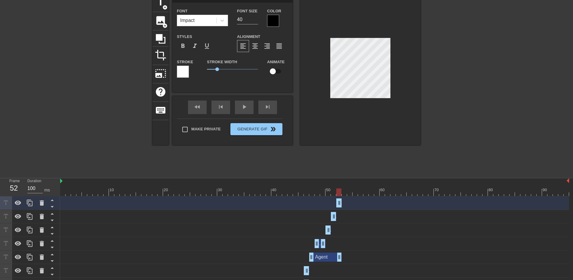
drag, startPoint x: 312, startPoint y: 257, endPoint x: 337, endPoint y: 255, distance: 25.3
click at [343, 192] on div at bounding box center [314, 192] width 509 height 8
click at [29, 259] on icon at bounding box center [29, 256] width 7 height 7
type input "Agent"
type input "36"
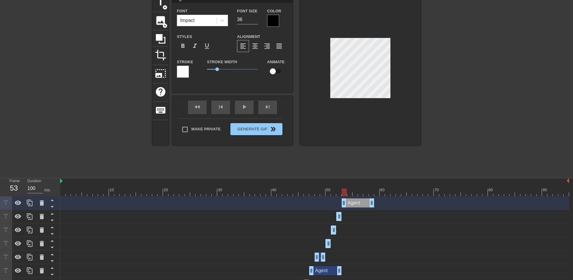
drag, startPoint x: 332, startPoint y: 202, endPoint x: 364, endPoint y: 204, distance: 31.6
click at [364, 204] on div "Agent drag_handle drag_handle" at bounding box center [358, 202] width 32 height 9
drag, startPoint x: 373, startPoint y: 205, endPoint x: 356, endPoint y: 202, distance: 17.2
click at [29, 203] on icon at bounding box center [29, 202] width 7 height 7
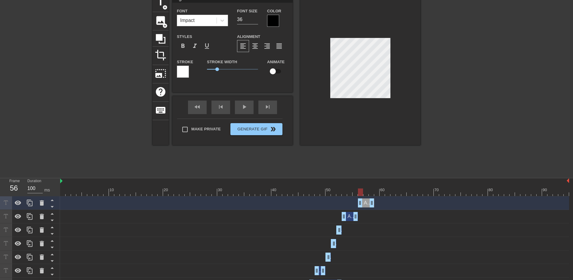
drag, startPoint x: 349, startPoint y: 204, endPoint x: 363, endPoint y: 202, distance: 13.7
click at [363, 202] on div "Agent drag_handle drag_handle" at bounding box center [366, 202] width 16 height 9
drag, startPoint x: 365, startPoint y: 194, endPoint x: 382, endPoint y: 194, distance: 17.1
click at [382, 194] on div at bounding box center [314, 192] width 509 height 8
drag, startPoint x: 372, startPoint y: 202, endPoint x: 381, endPoint y: 202, distance: 9.3
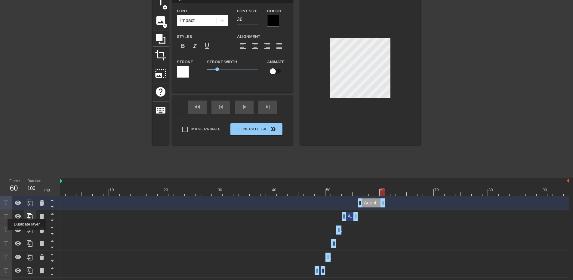
click at [26, 228] on div at bounding box center [30, 229] width 12 height 13
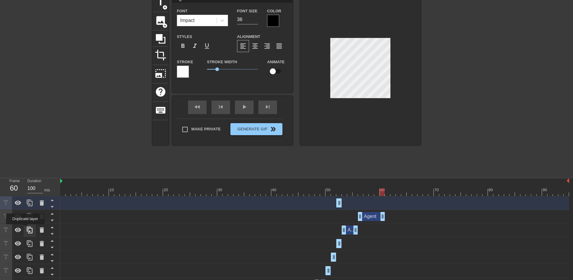
type input "Calls"
type input "40"
drag, startPoint x: 339, startPoint y: 203, endPoint x: 359, endPoint y: 204, distance: 19.9
drag, startPoint x: 338, startPoint y: 204, endPoint x: 361, endPoint y: 205, distance: 22.6
drag, startPoint x: 362, startPoint y: 204, endPoint x: 377, endPoint y: 204, distance: 15.0
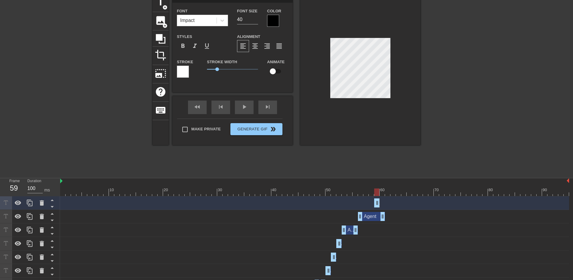
drag, startPoint x: 359, startPoint y: 203, endPoint x: 375, endPoint y: 204, distance: 16.2
click at [27, 201] on icon at bounding box center [29, 202] width 7 height 7
drag, startPoint x: 377, startPoint y: 202, endPoint x: 383, endPoint y: 203, distance: 6.3
drag, startPoint x: 376, startPoint y: 204, endPoint x: 381, endPoint y: 204, distance: 4.8
click at [387, 192] on div at bounding box center [314, 192] width 509 height 8
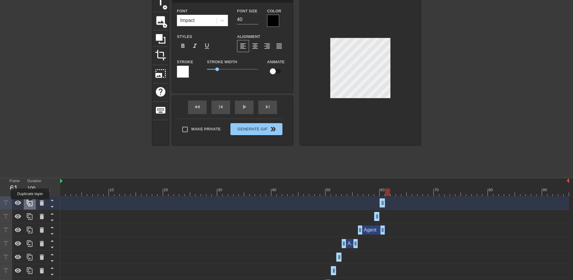
click at [30, 203] on icon at bounding box center [29, 202] width 7 height 7
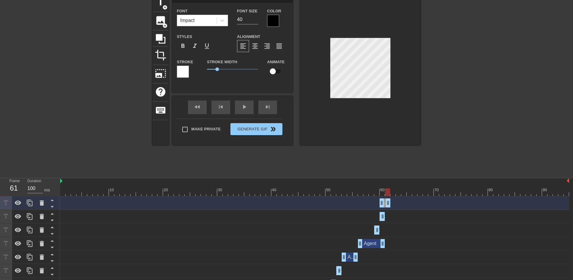
drag, startPoint x: 382, startPoint y: 203, endPoint x: 388, endPoint y: 203, distance: 5.7
drag, startPoint x: 382, startPoint y: 204, endPoint x: 387, endPoint y: 204, distance: 4.8
click at [391, 192] on div at bounding box center [314, 192] width 509 height 8
drag, startPoint x: 387, startPoint y: 204, endPoint x: 392, endPoint y: 204, distance: 4.8
click at [398, 192] on div at bounding box center [314, 192] width 509 height 8
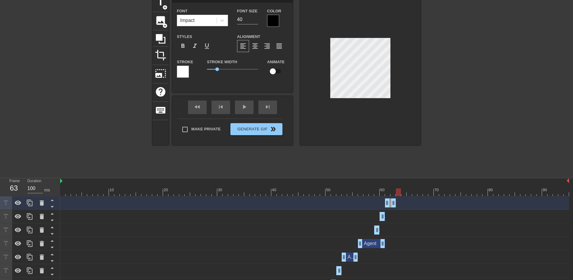
drag, startPoint x: 404, startPoint y: 193, endPoint x: 399, endPoint y: 195, distance: 5.9
click at [399, 195] on div at bounding box center [314, 192] width 509 height 8
click at [367, 244] on div "Agent drag_handle drag_handle" at bounding box center [371, 243] width 27 height 9
type input "Agent"
type input "36"
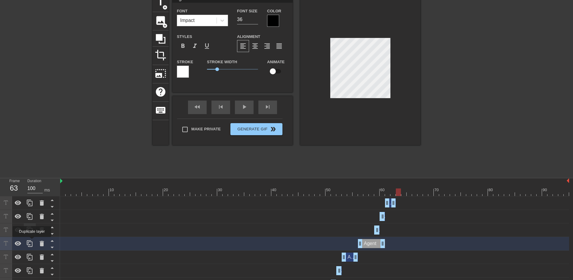
click at [31, 242] on icon at bounding box center [30, 243] width 6 height 7
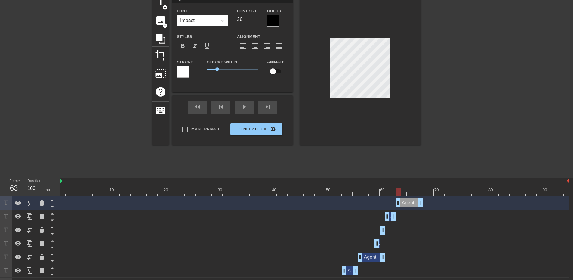
drag, startPoint x: 373, startPoint y: 201, endPoint x: 410, endPoint y: 200, distance: 36.4
click at [410, 200] on div "Agent drag_handle drag_handle" at bounding box center [409, 202] width 27 height 9
drag, startPoint x: 421, startPoint y: 204, endPoint x: 400, endPoint y: 207, distance: 21.8
click at [29, 203] on icon at bounding box center [29, 202] width 7 height 7
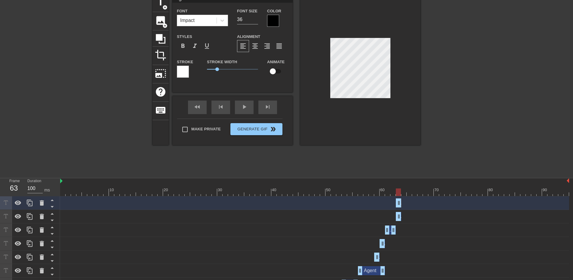
click at [326, 44] on div at bounding box center [360, 69] width 120 height 151
drag, startPoint x: 399, startPoint y: 203, endPoint x: 436, endPoint y: 208, distance: 37.9
click at [436, 208] on div "Agent drag_handle drag_handle" at bounding box center [314, 203] width 509 height 14
click at [29, 202] on icon at bounding box center [29, 202] width 7 height 7
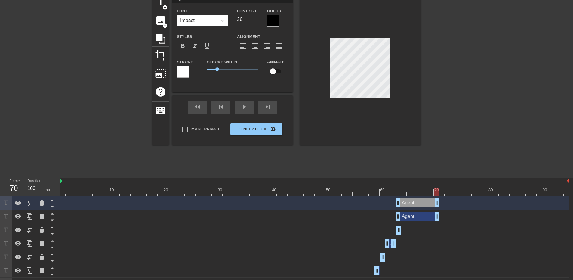
click at [400, 48] on div at bounding box center [360, 69] width 120 height 151
click at [397, 192] on div at bounding box center [314, 192] width 509 height 8
click at [391, 192] on div at bounding box center [314, 192] width 509 height 8
click at [29, 243] on icon at bounding box center [29, 243] width 7 height 7
type input "Calls"
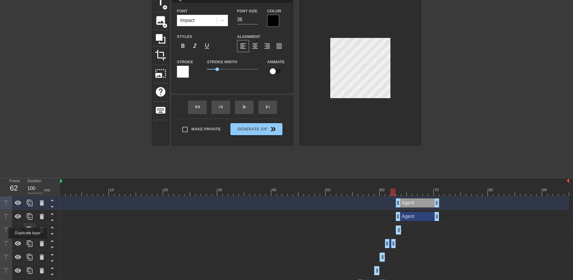
type input "40"
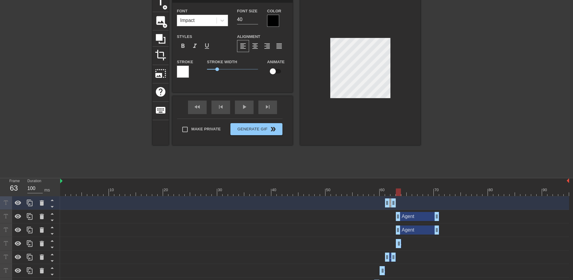
click at [398, 194] on div at bounding box center [314, 192] width 509 height 8
click at [403, 193] on div at bounding box center [314, 192] width 509 height 8
click at [409, 193] on div at bounding box center [314, 192] width 509 height 8
drag, startPoint x: 390, startPoint y: 204, endPoint x: 404, endPoint y: 201, distance: 14.4
drag, startPoint x: 387, startPoint y: 204, endPoint x: 410, endPoint y: 204, distance: 23.2
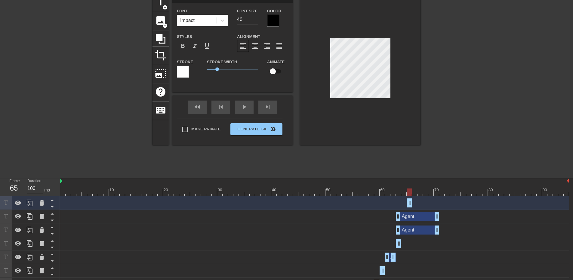
click at [329, 62] on div at bounding box center [360, 69] width 120 height 151
click at [396, 192] on div at bounding box center [314, 192] width 509 height 8
drag, startPoint x: 397, startPoint y: 247, endPoint x: 410, endPoint y: 244, distance: 12.5
click at [416, 193] on div at bounding box center [314, 192] width 509 height 8
click at [29, 203] on icon at bounding box center [29, 202] width 7 height 7
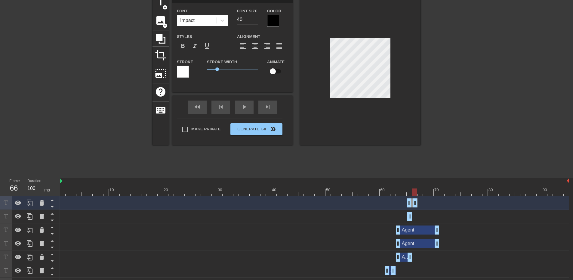
drag, startPoint x: 410, startPoint y: 205, endPoint x: 415, endPoint y: 204, distance: 4.8
drag, startPoint x: 407, startPoint y: 205, endPoint x: 413, endPoint y: 205, distance: 6.0
click at [420, 192] on div at bounding box center [314, 192] width 509 height 8
drag, startPoint x: 416, startPoint y: 204, endPoint x: 422, endPoint y: 204, distance: 6.3
drag, startPoint x: 420, startPoint y: 201, endPoint x: 417, endPoint y: 204, distance: 3.9
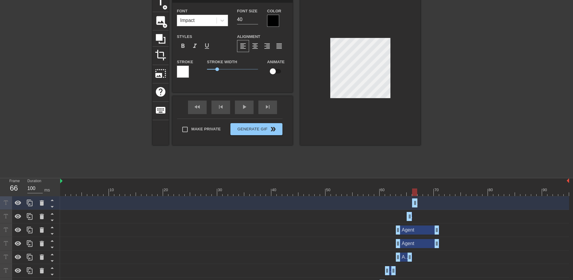
click at [417, 204] on div "Calls drag_handle drag_handle" at bounding box center [314, 202] width 509 height 9
click at [30, 200] on icon at bounding box center [30, 202] width 6 height 7
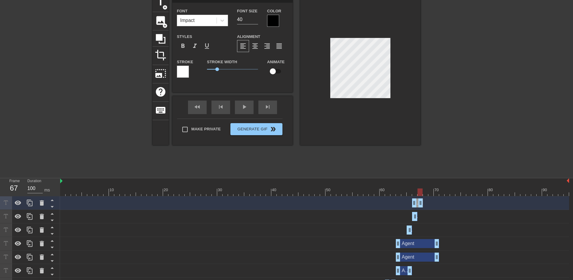
drag, startPoint x: 415, startPoint y: 203, endPoint x: 419, endPoint y: 203, distance: 4.8
drag, startPoint x: 413, startPoint y: 203, endPoint x: 419, endPoint y: 203, distance: 5.4
click at [426, 191] on div at bounding box center [314, 192] width 509 height 8
click at [431, 192] on div at bounding box center [314, 192] width 509 height 8
click at [435, 193] on div at bounding box center [314, 192] width 509 height 8
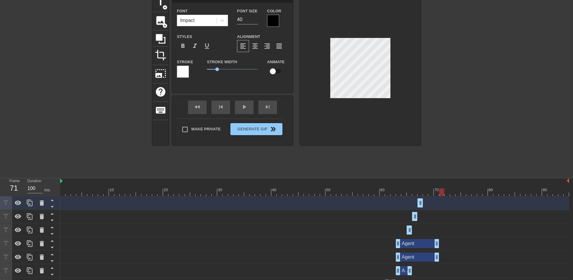
click at [441, 193] on div at bounding box center [314, 192] width 509 height 8
click at [31, 243] on icon at bounding box center [29, 243] width 7 height 7
type input "Agent"
type input "36"
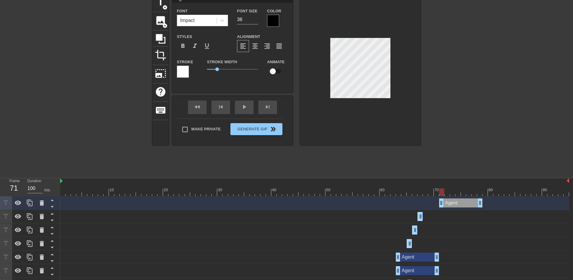
drag, startPoint x: 418, startPoint y: 203, endPoint x: 460, endPoint y: 200, distance: 41.9
click at [460, 200] on div "Agent drag_handle drag_handle" at bounding box center [460, 202] width 43 height 9
click at [30, 215] on icon at bounding box center [30, 216] width 6 height 7
type input "Calls"
type input "40"
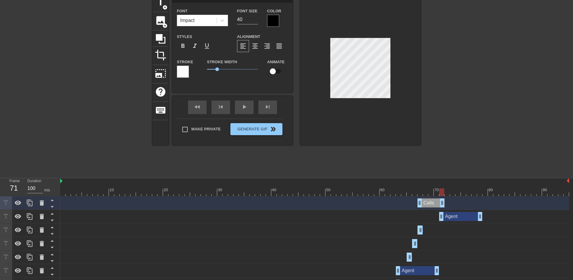
drag, startPoint x: 419, startPoint y: 203, endPoint x: 439, endPoint y: 202, distance: 20.5
drag, startPoint x: 420, startPoint y: 203, endPoint x: 446, endPoint y: 203, distance: 26.2
click at [446, 203] on div "Calls drag_handle drag_handle" at bounding box center [314, 202] width 509 height 9
click at [391, 47] on div at bounding box center [360, 69] width 120 height 151
click at [447, 194] on div at bounding box center [314, 192] width 509 height 8
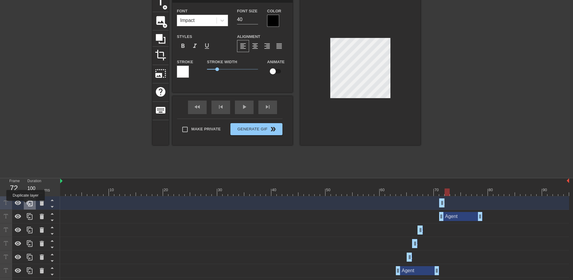
click at [27, 205] on icon at bounding box center [29, 202] width 7 height 7
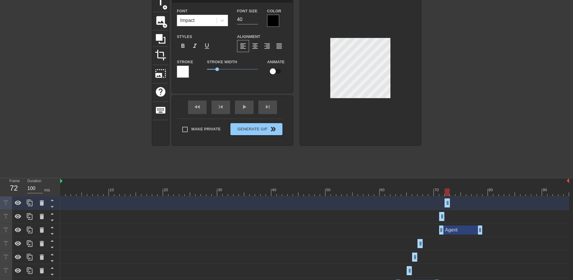
drag, startPoint x: 440, startPoint y: 203, endPoint x: 445, endPoint y: 203, distance: 4.8
click at [452, 193] on div at bounding box center [314, 192] width 509 height 8
click at [29, 200] on icon at bounding box center [30, 202] width 6 height 7
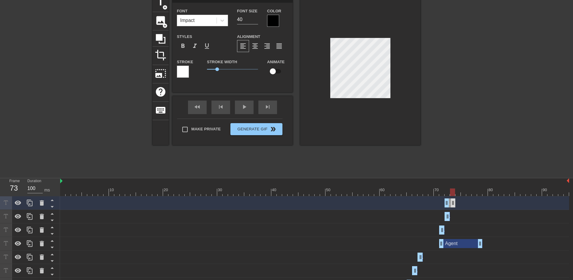
drag, startPoint x: 447, startPoint y: 203, endPoint x: 453, endPoint y: 204, distance: 5.7
drag, startPoint x: 446, startPoint y: 204, endPoint x: 453, endPoint y: 205, distance: 6.1
click at [459, 192] on div at bounding box center [314, 192] width 509 height 8
click at [30, 201] on icon at bounding box center [30, 202] width 6 height 7
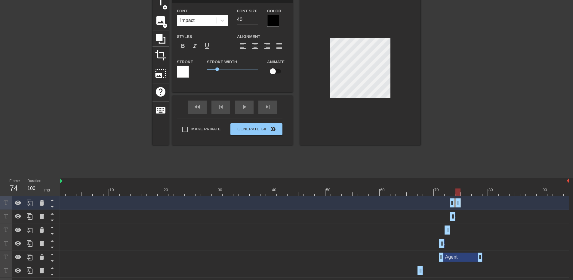
drag, startPoint x: 453, startPoint y: 202, endPoint x: 460, endPoint y: 203, distance: 7.0
drag, startPoint x: 452, startPoint y: 204, endPoint x: 458, endPoint y: 204, distance: 6.3
click at [464, 192] on div at bounding box center [314, 192] width 509 height 8
click at [29, 202] on icon at bounding box center [29, 202] width 7 height 7
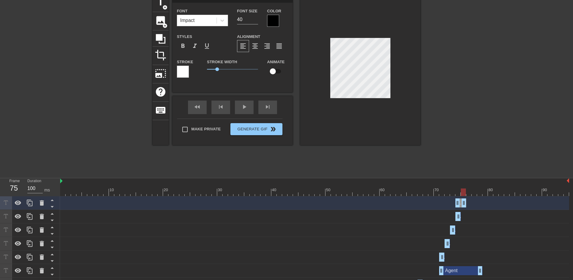
drag, startPoint x: 458, startPoint y: 202, endPoint x: 463, endPoint y: 202, distance: 4.8
drag, startPoint x: 458, startPoint y: 202, endPoint x: 462, endPoint y: 202, distance: 4.2
click at [469, 191] on div at bounding box center [314, 192] width 509 height 8
click at [32, 202] on icon at bounding box center [29, 202] width 7 height 7
drag, startPoint x: 465, startPoint y: 203, endPoint x: 468, endPoint y: 203, distance: 3.9
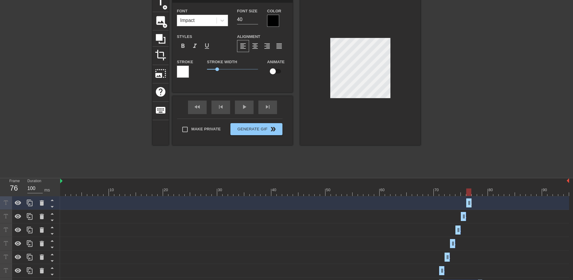
drag, startPoint x: 463, startPoint y: 205, endPoint x: 468, endPoint y: 204, distance: 4.8
drag, startPoint x: 465, startPoint y: 191, endPoint x: 481, endPoint y: 193, distance: 16.3
click at [481, 193] on div at bounding box center [314, 192] width 509 height 8
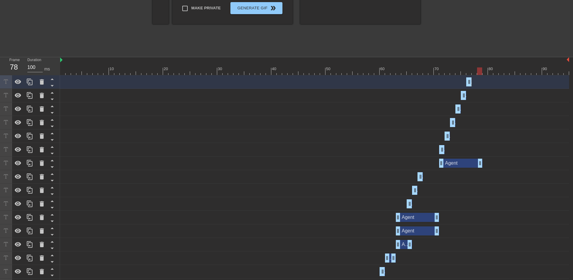
scroll to position [150, 0]
click at [29, 163] on icon at bounding box center [29, 163] width 7 height 7
type input "Agent"
type input "36"
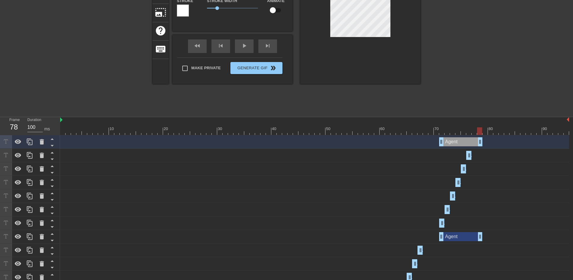
scroll to position [0, 0]
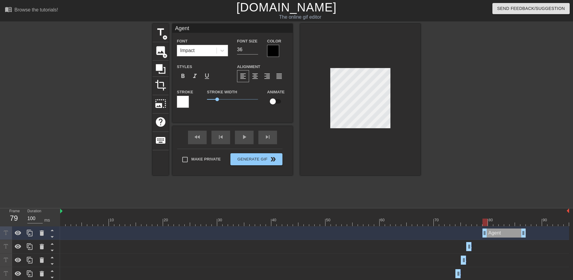
drag, startPoint x: 473, startPoint y: 234, endPoint x: 503, endPoint y: 231, distance: 29.9
click at [503, 231] on div "Agent drag_handle drag_handle" at bounding box center [503, 232] width 43 height 9
drag, startPoint x: 521, startPoint y: 223, endPoint x: 484, endPoint y: 222, distance: 37.0
click at [484, 223] on div at bounding box center [484, 222] width 5 height 8
drag, startPoint x: 485, startPoint y: 221, endPoint x: 523, endPoint y: 223, distance: 38.8
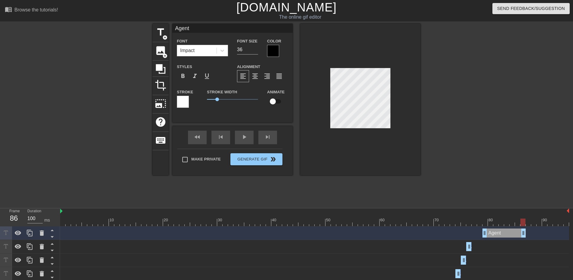
click at [523, 223] on div at bounding box center [522, 222] width 5 height 8
drag, startPoint x: 524, startPoint y: 234, endPoint x: 530, endPoint y: 234, distance: 5.4
click at [535, 224] on div at bounding box center [314, 222] width 509 height 8
click at [539, 225] on div at bounding box center [314, 222] width 509 height 8
click at [544, 225] on div at bounding box center [314, 222] width 509 height 8
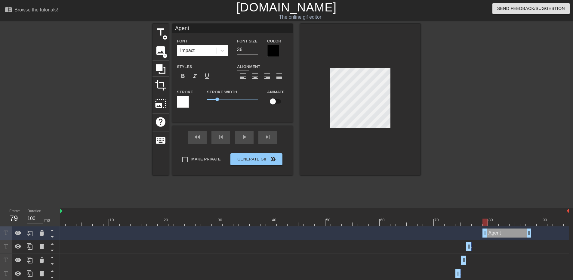
drag, startPoint x: 548, startPoint y: 225, endPoint x: 487, endPoint y: 224, distance: 61.3
click at [487, 224] on div at bounding box center [314, 222] width 509 height 8
click at [33, 246] on div at bounding box center [30, 246] width 12 height 13
type input "Calls"
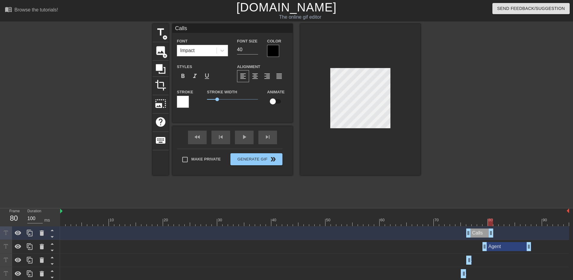
drag, startPoint x: 471, startPoint y: 232, endPoint x: 493, endPoint y: 231, distance: 22.6
click at [493, 231] on div "Calls drag_handle drag_handle" at bounding box center [314, 232] width 509 height 9
drag, startPoint x: 466, startPoint y: 232, endPoint x: 489, endPoint y: 232, distance: 22.3
click at [497, 221] on div at bounding box center [314, 222] width 509 height 8
click at [30, 235] on icon at bounding box center [29, 232] width 7 height 7
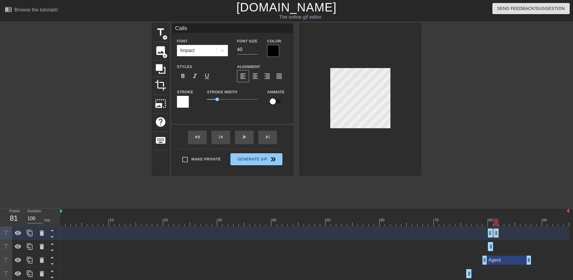
drag, startPoint x: 490, startPoint y: 232, endPoint x: 496, endPoint y: 232, distance: 6.3
drag, startPoint x: 490, startPoint y: 232, endPoint x: 497, endPoint y: 232, distance: 6.9
click at [33, 232] on div at bounding box center [30, 232] width 12 height 13
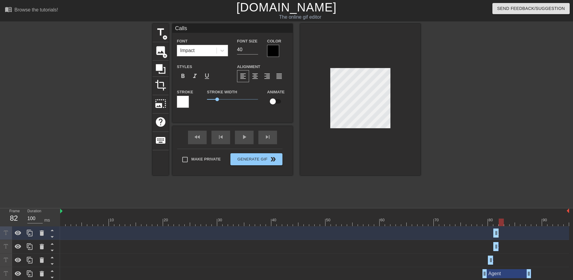
click at [500, 226] on div at bounding box center [314, 222] width 509 height 8
drag, startPoint x: 496, startPoint y: 231, endPoint x: 501, endPoint y: 231, distance: 4.2
drag, startPoint x: 495, startPoint y: 233, endPoint x: 498, endPoint y: 229, distance: 4.9
click at [508, 223] on div at bounding box center [314, 222] width 509 height 8
drag, startPoint x: 502, startPoint y: 232, endPoint x: 507, endPoint y: 233, distance: 5.1
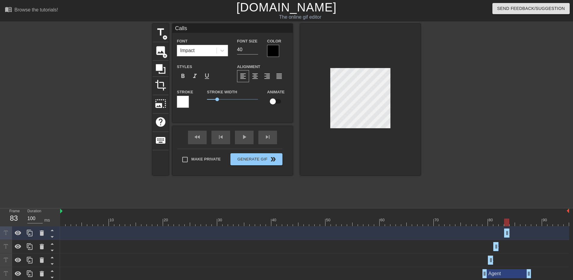
drag, startPoint x: 499, startPoint y: 233, endPoint x: 505, endPoint y: 233, distance: 6.0
click at [26, 234] on div at bounding box center [30, 232] width 12 height 13
drag, startPoint x: 505, startPoint y: 234, endPoint x: 499, endPoint y: 233, distance: 6.4
click at [499, 233] on div "Calls drag_handle drag_handle" at bounding box center [314, 232] width 509 height 9
drag, startPoint x: 506, startPoint y: 233, endPoint x: 512, endPoint y: 233, distance: 6.0
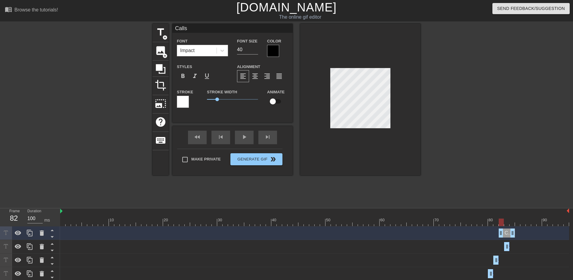
drag, startPoint x: 506, startPoint y: 233, endPoint x: 501, endPoint y: 233, distance: 5.7
drag, startPoint x: 513, startPoint y: 235, endPoint x: 502, endPoint y: 234, distance: 10.6
drag, startPoint x: 506, startPoint y: 225, endPoint x: 509, endPoint y: 223, distance: 3.2
click at [507, 225] on div at bounding box center [314, 222] width 509 height 8
click at [511, 223] on div at bounding box center [314, 222] width 509 height 8
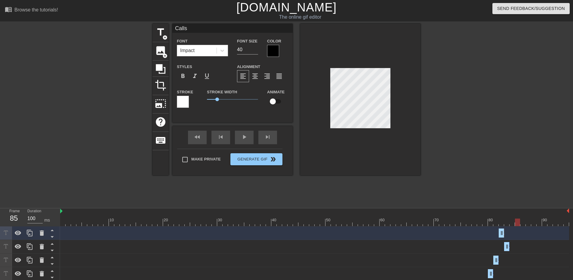
click at [517, 225] on div at bounding box center [314, 222] width 509 height 8
drag, startPoint x: 519, startPoint y: 225, endPoint x: 550, endPoint y: 226, distance: 31.3
click at [550, 226] on div at bounding box center [549, 222] width 5 height 8
click at [32, 233] on icon at bounding box center [29, 232] width 7 height 7
drag, startPoint x: 505, startPoint y: 233, endPoint x: 552, endPoint y: 230, distance: 47.6
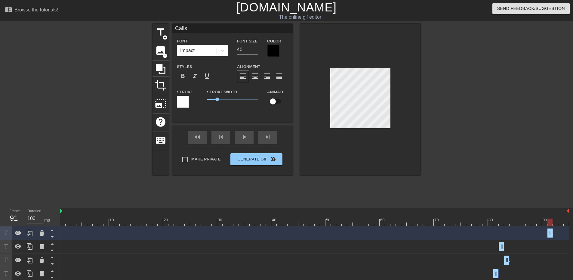
drag, startPoint x: 500, startPoint y: 232, endPoint x: 548, endPoint y: 233, distance: 48.4
drag, startPoint x: 247, startPoint y: 48, endPoint x: 196, endPoint y: 48, distance: 51.1
click at [196, 48] on div "Font Impact Font Size 40 Color" at bounding box center [232, 47] width 120 height 20
type input "72"
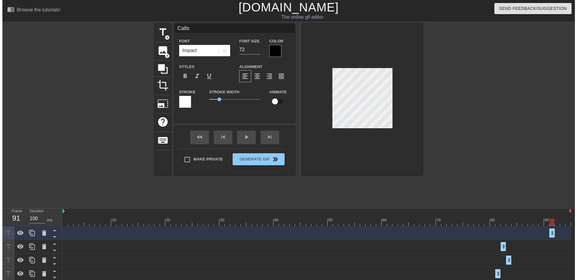
scroll to position [1, 1]
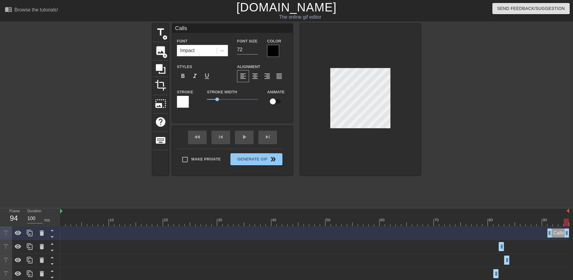
drag, startPoint x: 552, startPoint y: 232, endPoint x: 568, endPoint y: 232, distance: 15.9
click at [430, 114] on div at bounding box center [473, 114] width 90 height 180
drag, startPoint x: 242, startPoint y: 48, endPoint x: 222, endPoint y: 50, distance: 20.9
click at [222, 50] on div "Font Impact Font Size 72 Color" at bounding box center [232, 47] width 120 height 20
type input "96"
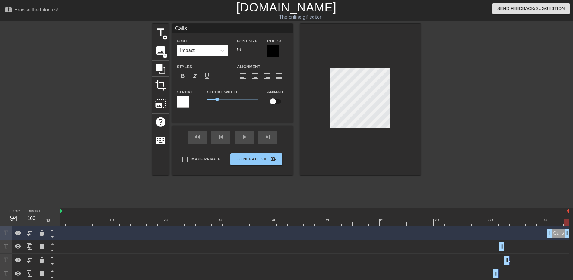
click at [428, 119] on div at bounding box center [473, 114] width 90 height 180
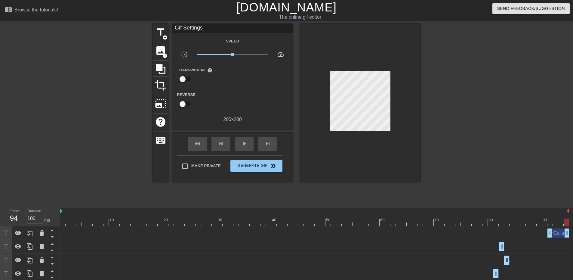
drag, startPoint x: 566, startPoint y: 226, endPoint x: 414, endPoint y: 218, distance: 152.0
click at [398, 219] on div "10 20 30 40 50 60 70 80 90" at bounding box center [314, 217] width 509 height 18
type input "200"
drag, startPoint x: 563, startPoint y: 222, endPoint x: 40, endPoint y: 226, distance: 523.8
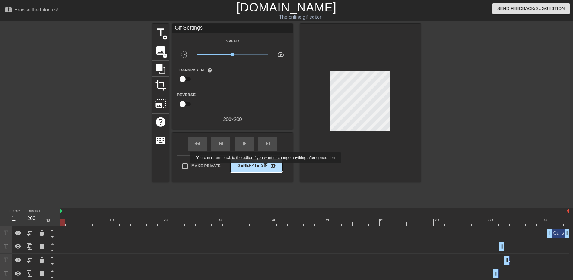
click at [266, 167] on span "Generate Gif double_arrow" at bounding box center [256, 165] width 47 height 7
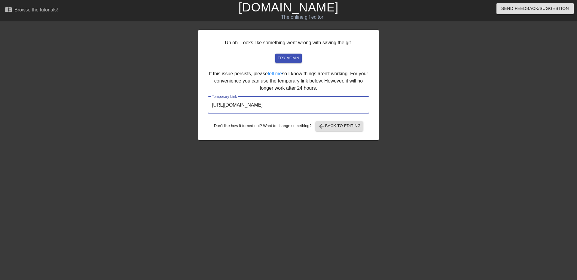
click at [266, 106] on input "[URL][DOMAIN_NAME]" at bounding box center [289, 105] width 162 height 17
